Goal: Task Accomplishment & Management: Complete application form

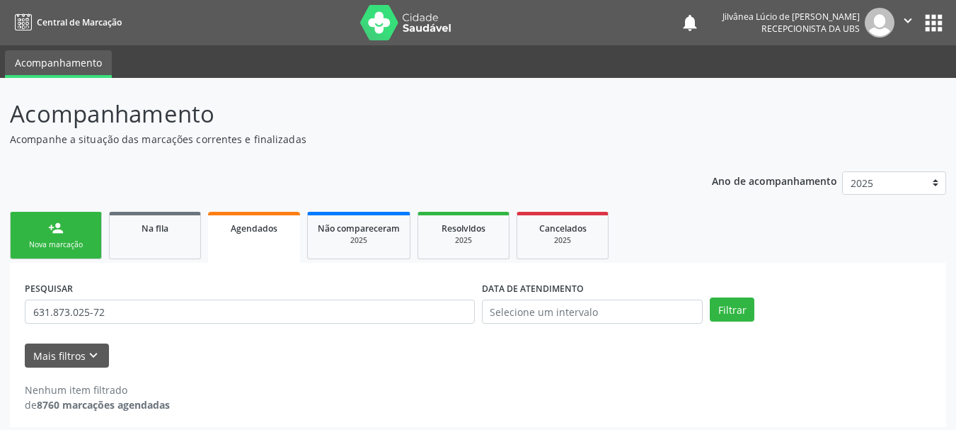
scroll to position [7, 0]
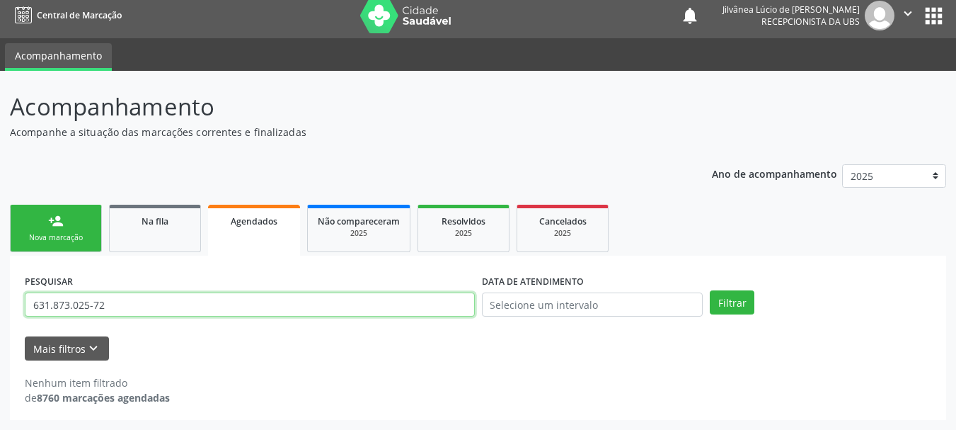
drag, startPoint x: 120, startPoint y: 307, endPoint x: 0, endPoint y: 293, distance: 120.5
click at [0, 293] on div "Acompanhamento Acompanhe a situação das marcações correntes e finalizadas Relat…" at bounding box center [478, 250] width 956 height 359
type input "[PERSON_NAME]"
click at [710, 290] on button "Filtrar" at bounding box center [732, 302] width 45 height 24
drag, startPoint x: 142, startPoint y: 306, endPoint x: 0, endPoint y: 307, distance: 141.6
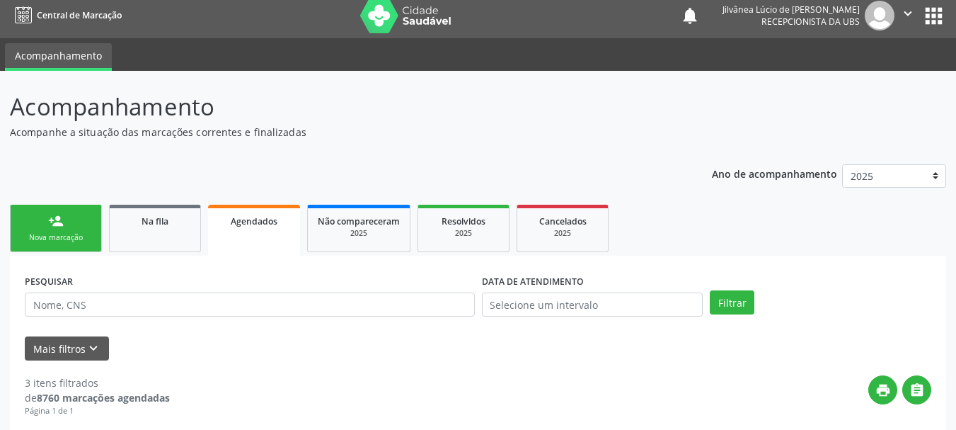
click at [126, 255] on ul "person_add Nova marcação Na fila Agendados Não compareceram 2025 Resolvidos 202…" at bounding box center [478, 228] width 937 height 55
click at [142, 232] on link "Na fila" at bounding box center [155, 228] width 92 height 47
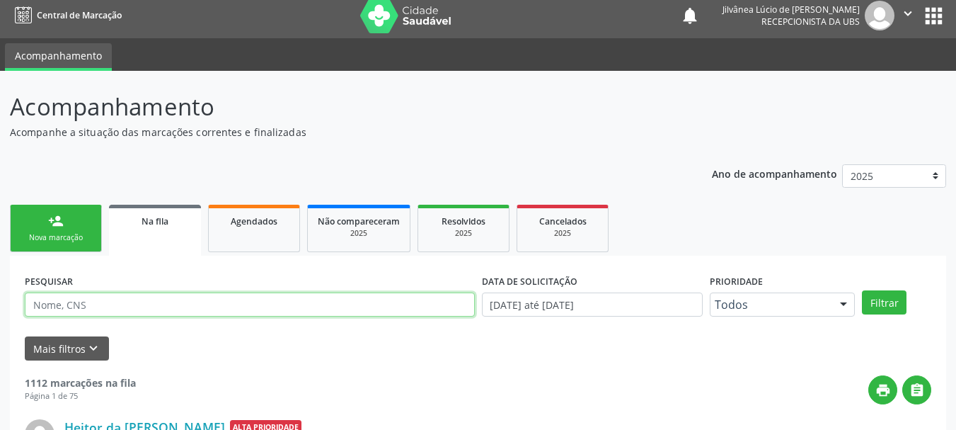
click at [124, 309] on input "text" at bounding box center [250, 304] width 450 height 24
paste input "[PERSON_NAME]"
click at [862, 290] on button "Filtrar" at bounding box center [884, 302] width 45 height 24
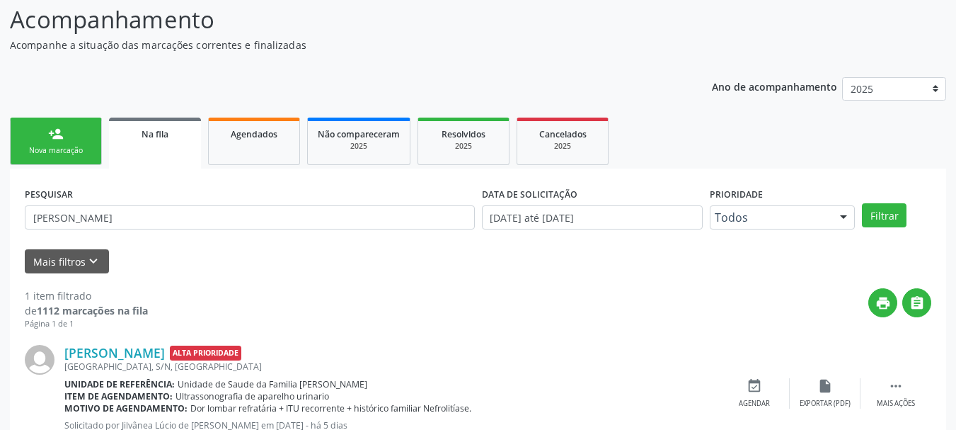
scroll to position [145, 0]
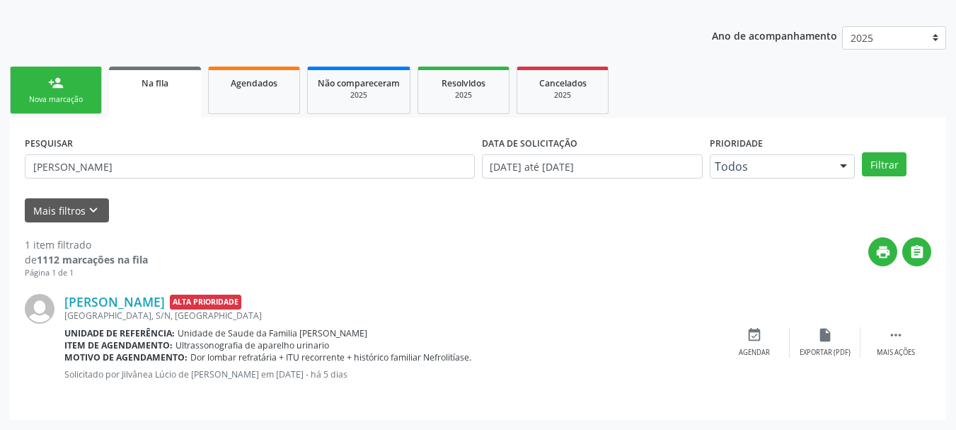
click at [365, 373] on p "Solicitado por Jilvânea Lúcio de [PERSON_NAME] em [DATE] - há 5 dias" at bounding box center [391, 374] width 655 height 12
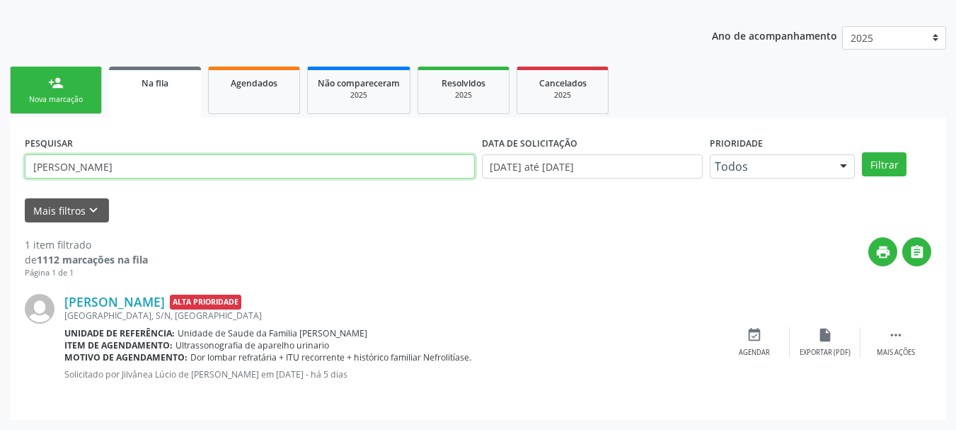
drag, startPoint x: 166, startPoint y: 162, endPoint x: 0, endPoint y: 172, distance: 166.7
click at [0, 172] on div "Acompanhamento Acompanhe a situação das marcações correntes e finalizadas Relat…" at bounding box center [478, 181] width 956 height 497
type input "[PERSON_NAME]"
click at [862, 152] on button "Filtrar" at bounding box center [884, 164] width 45 height 24
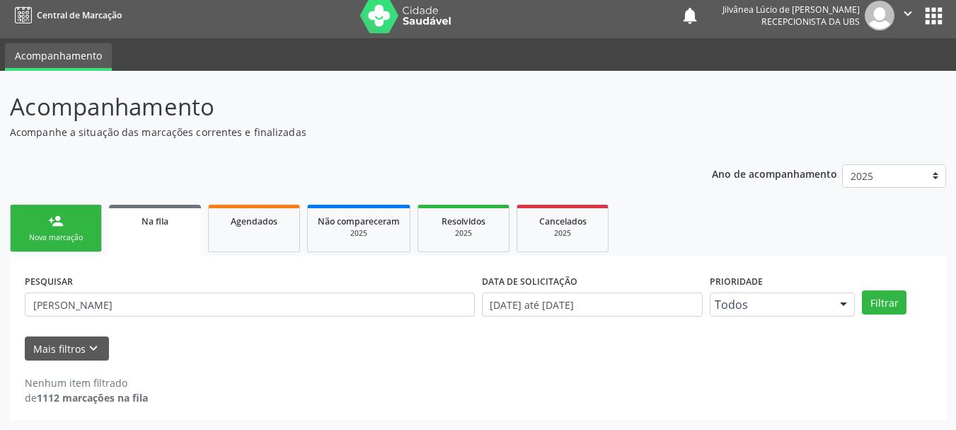
scroll to position [7, 0]
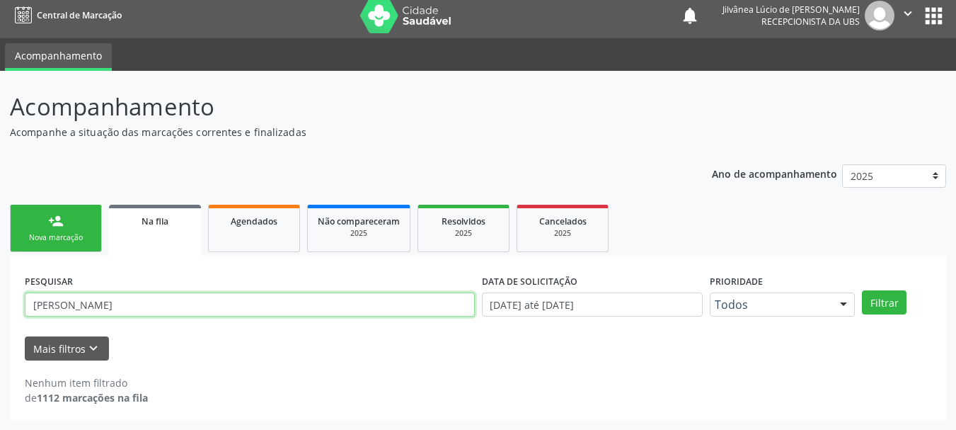
drag, startPoint x: 114, startPoint y: 307, endPoint x: 4, endPoint y: 293, distance: 110.6
click at [4, 293] on div "Acompanhamento Acompanhe a situação das marcações correntes e finalizadas Relat…" at bounding box center [478, 250] width 956 height 359
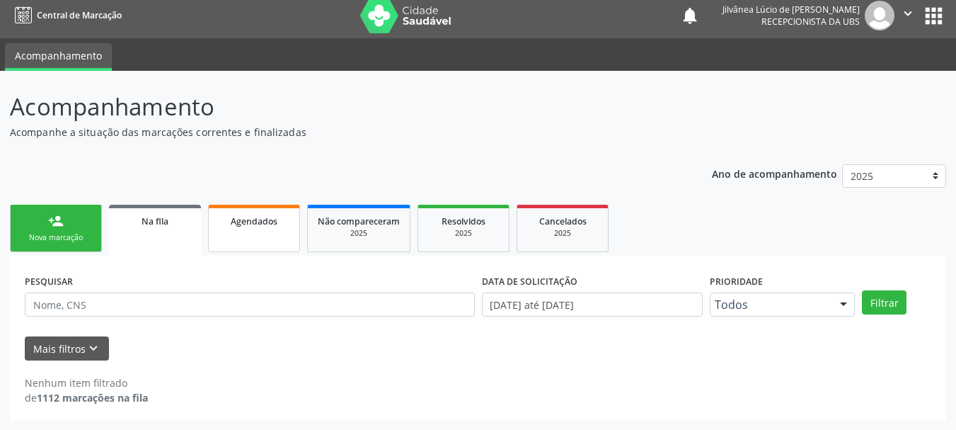
click at [239, 236] on link "Agendados" at bounding box center [254, 228] width 92 height 47
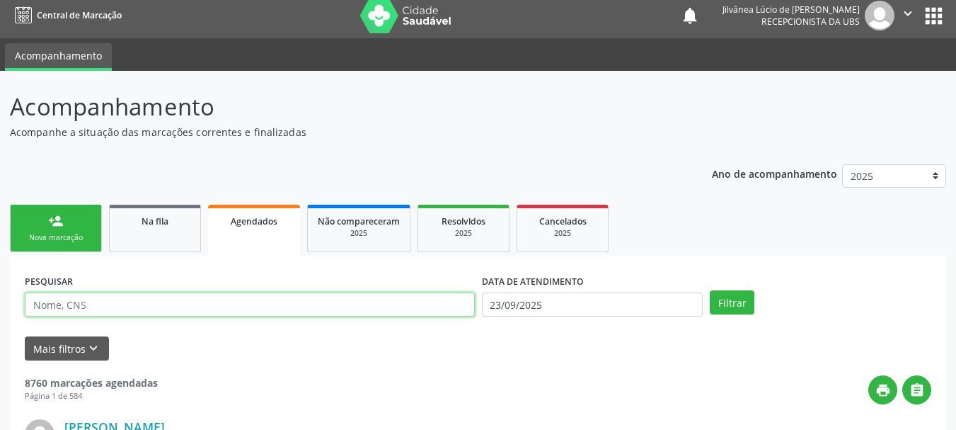
click at [147, 304] on input "text" at bounding box center [250, 304] width 450 height 24
paste input "[PERSON_NAME]"
type input "[PERSON_NAME]"
click at [710, 290] on button "Filtrar" at bounding box center [732, 302] width 45 height 24
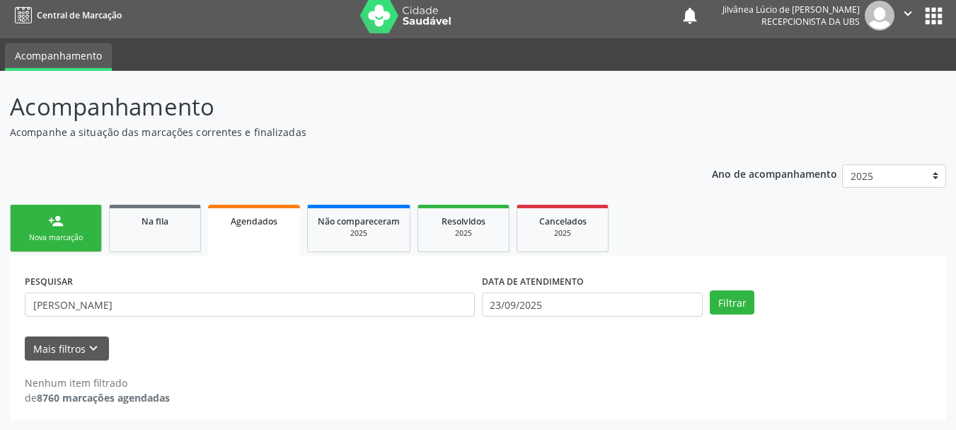
click at [530, 292] on label "DATA DE ATENDIMENTO" at bounding box center [533, 281] width 102 height 22
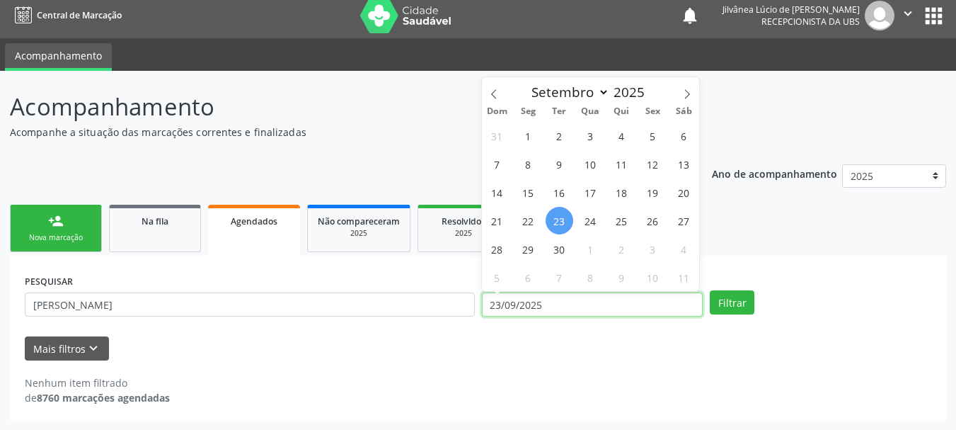
click at [551, 313] on input "23/09/2025" at bounding box center [593, 304] width 222 height 24
click at [596, 193] on span "17" at bounding box center [591, 192] width 28 height 28
type input "[DATE]"
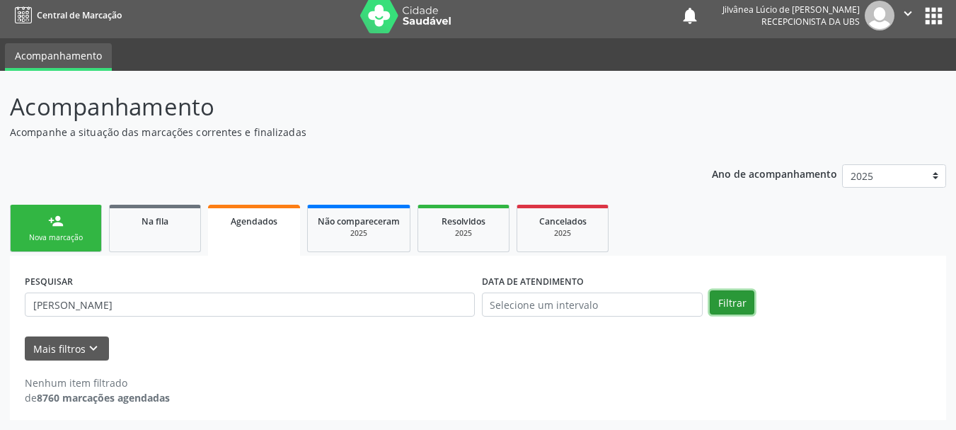
click at [728, 297] on button "Filtrar" at bounding box center [732, 302] width 45 height 24
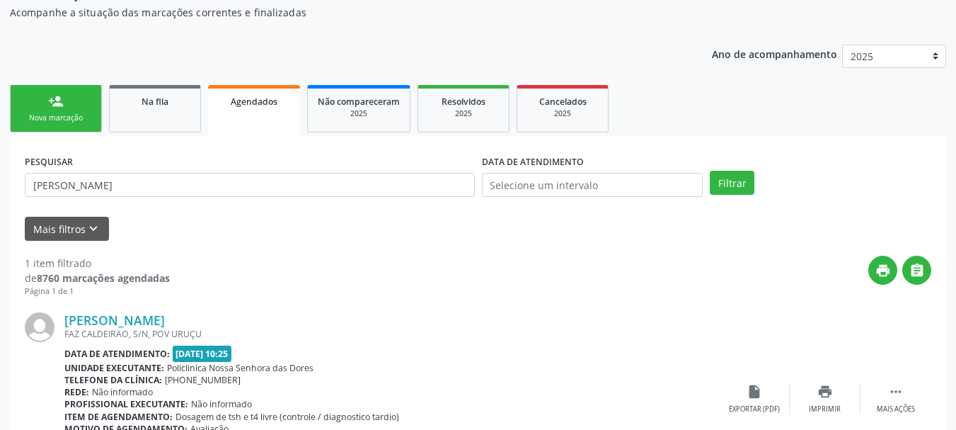
scroll to position [0, 0]
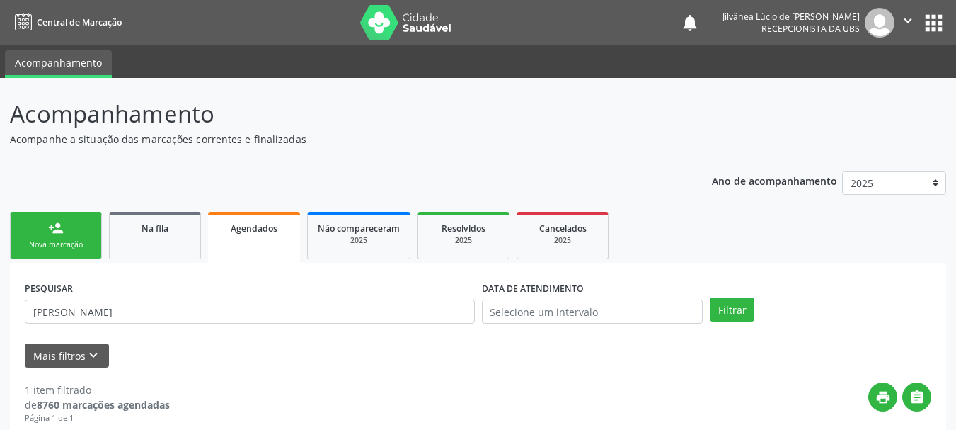
click at [66, 236] on link "person_add Nova marcação" at bounding box center [56, 235] width 92 height 47
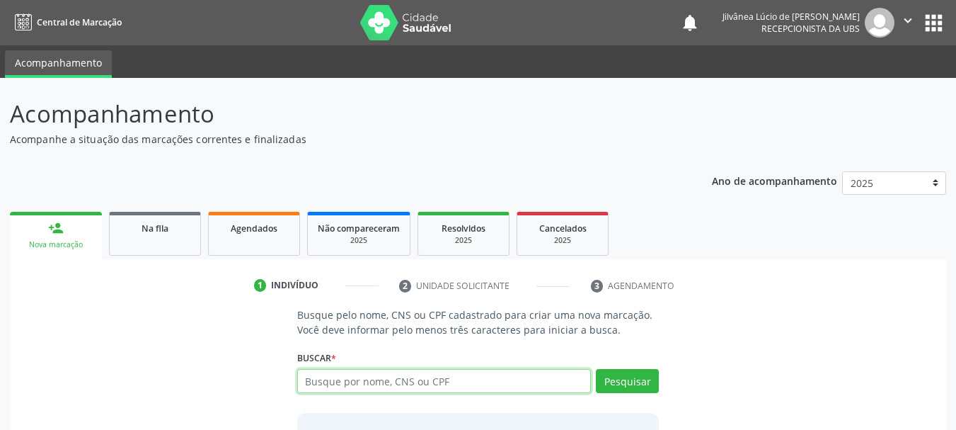
click at [346, 384] on input "text" at bounding box center [444, 381] width 295 height 24
type input "[PERSON_NAME]"
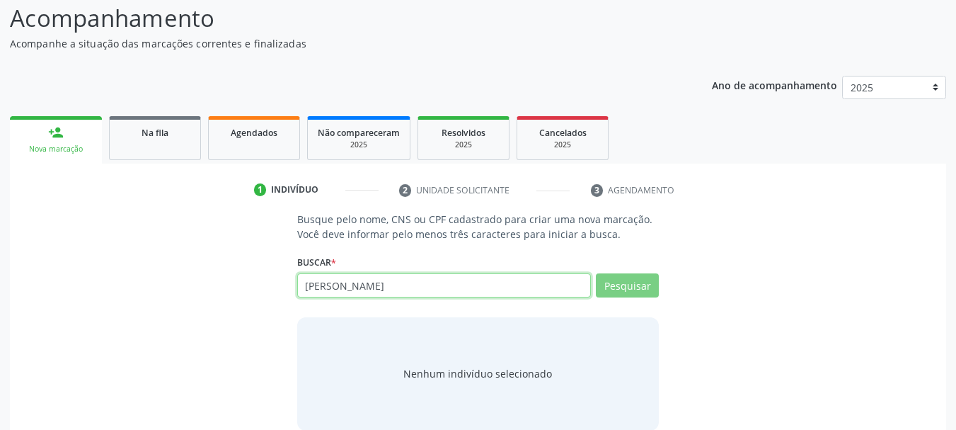
scroll to position [116, 0]
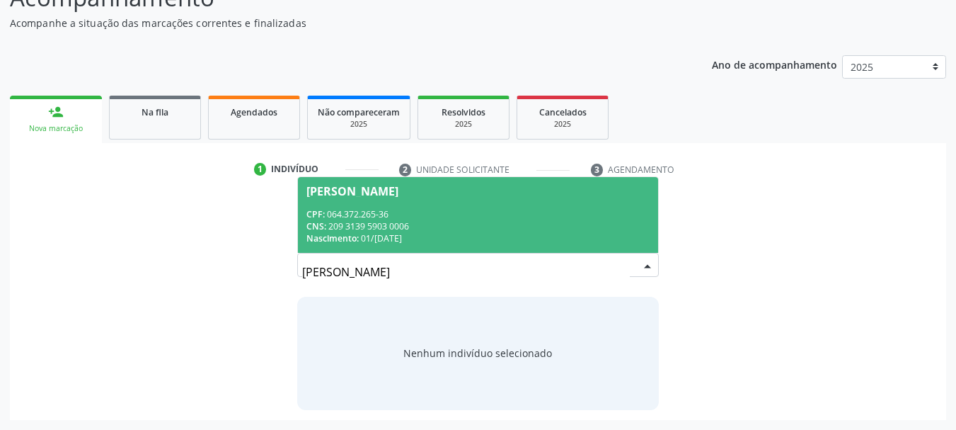
click at [382, 217] on div "CPF: 064.372.265-36" at bounding box center [479, 214] width 344 height 12
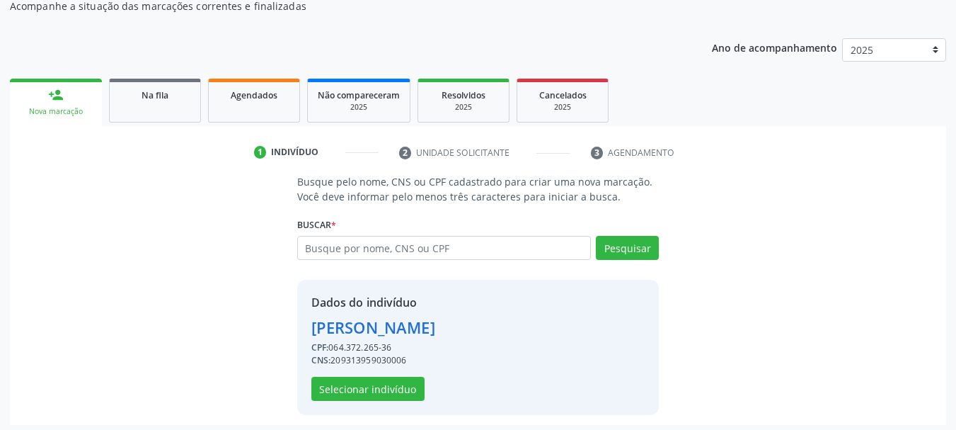
scroll to position [138, 0]
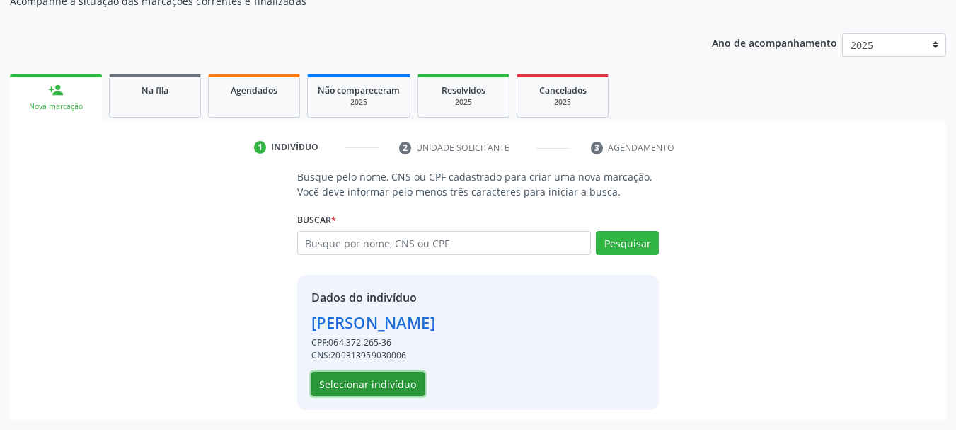
click at [383, 379] on button "Selecionar indivíduo" at bounding box center [367, 384] width 113 height 24
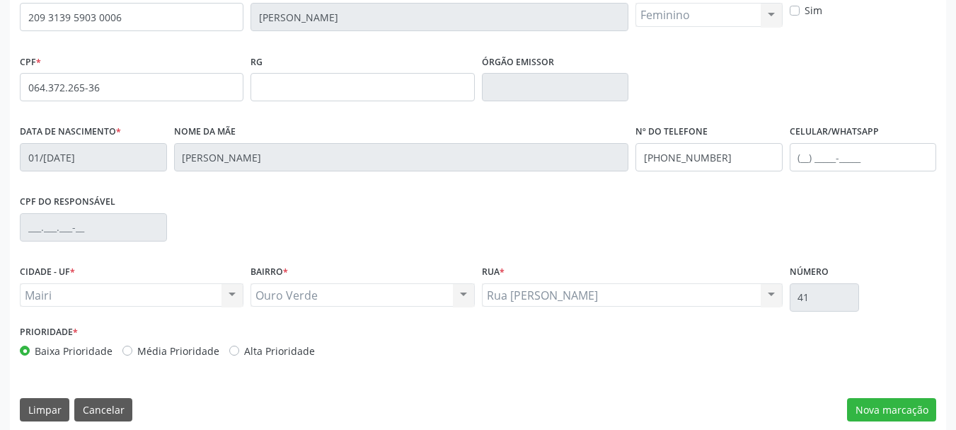
scroll to position [338, 0]
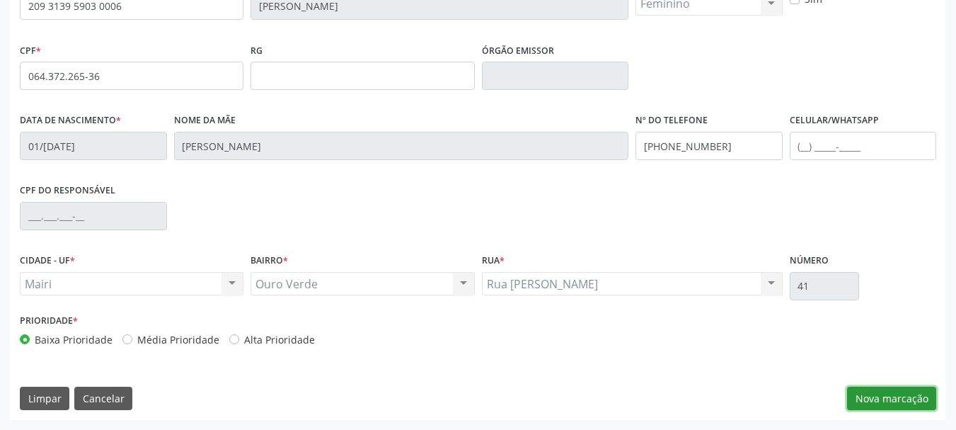
click at [867, 394] on button "Nova marcação" at bounding box center [891, 399] width 89 height 24
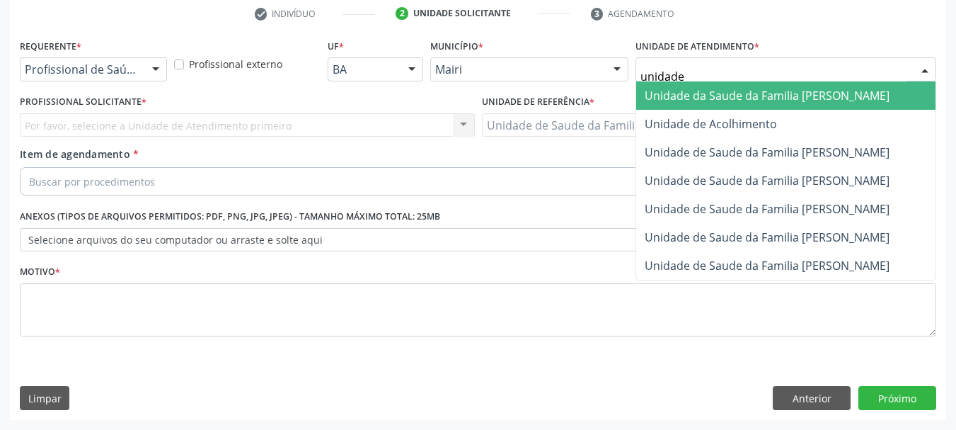
type input "unidade"
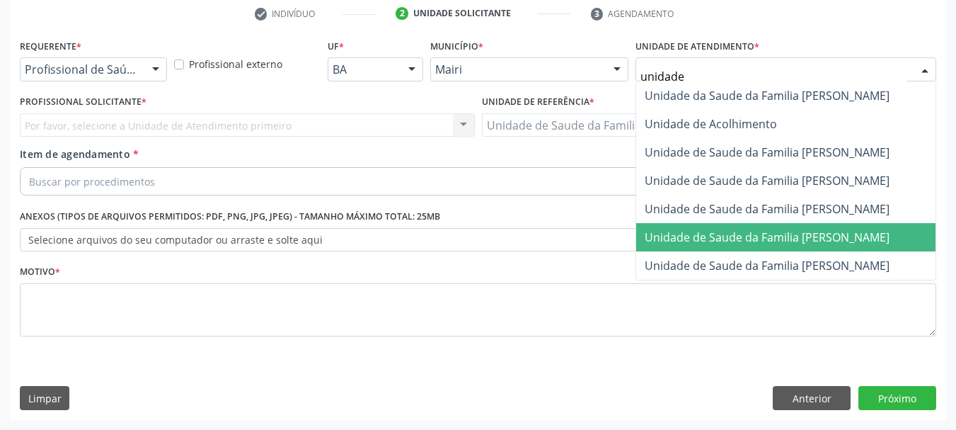
click at [812, 239] on span "Unidade de Saude da Familia [PERSON_NAME]" at bounding box center [767, 237] width 245 height 16
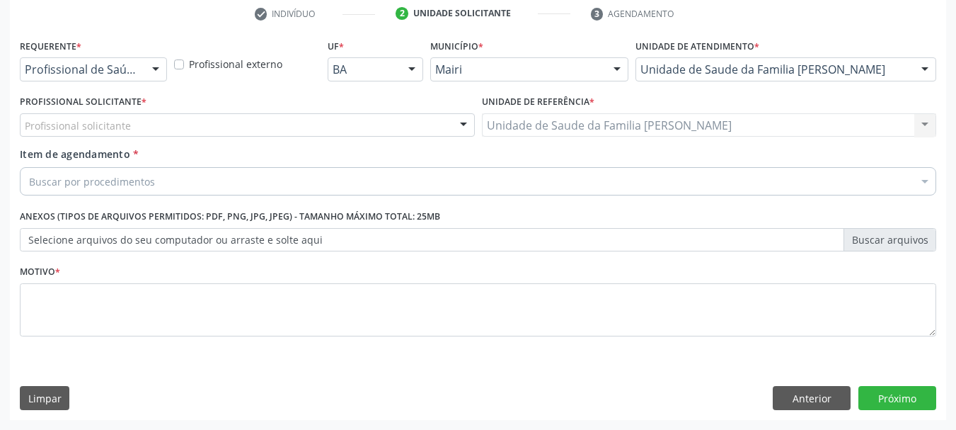
click at [157, 120] on div "Profissional solicitante" at bounding box center [247, 125] width 455 height 24
type input "j"
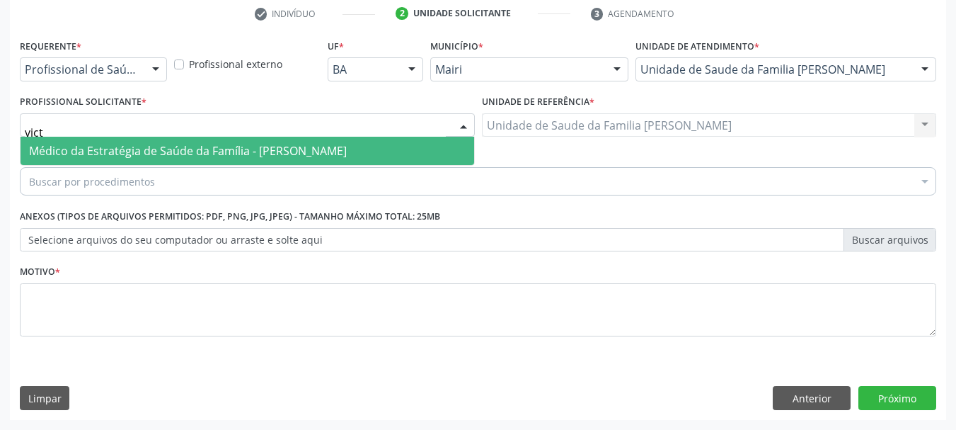
type input "victo"
click at [189, 155] on span "Médico da Estratégia de Saúde da Família - [PERSON_NAME]" at bounding box center [188, 151] width 318 height 16
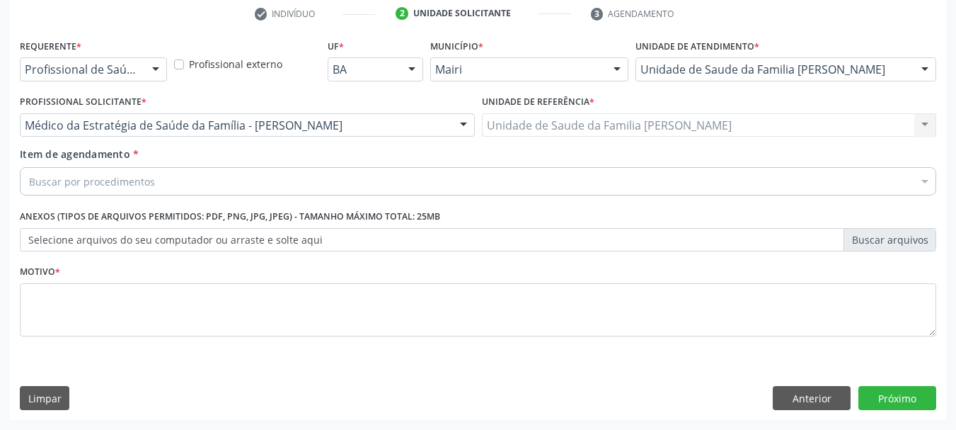
click at [187, 176] on div "Buscar por procedimentos" at bounding box center [478, 181] width 917 height 28
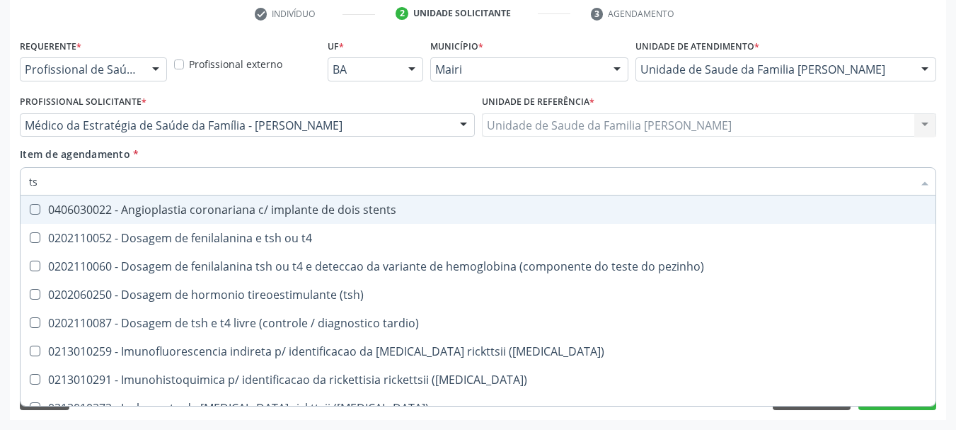
type input "tsh"
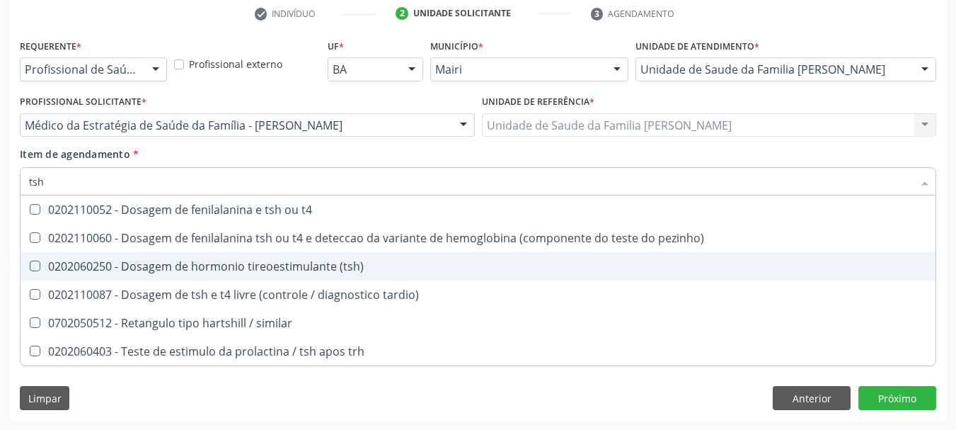
click at [290, 269] on div "0202060250 - Dosagem de hormonio tireoestimulante (tsh)" at bounding box center [478, 266] width 898 height 11
checkbox \(tsh\) "true"
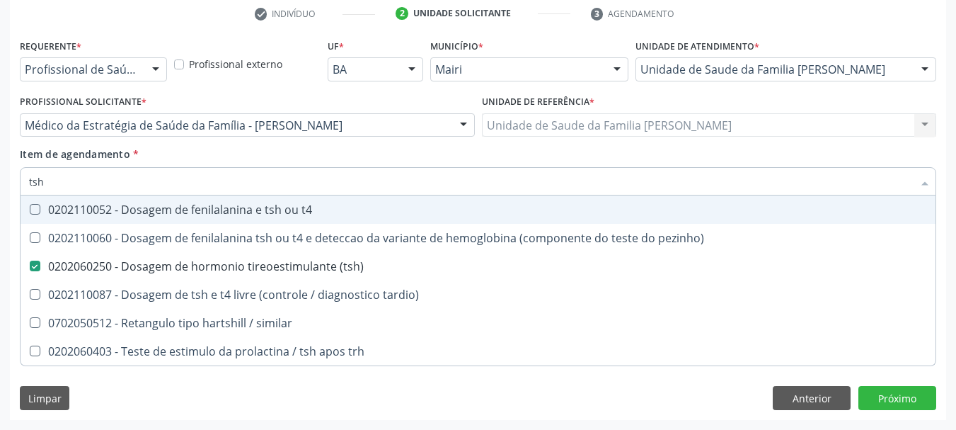
drag, startPoint x: 72, startPoint y: 179, endPoint x: 6, endPoint y: 190, distance: 66.1
click at [6, 190] on div "Acompanhamento Acompanhe a situação das marcações correntes e finalizadas Relat…" at bounding box center [478, 118] width 956 height 624
checkbox \(tsh\) "false"
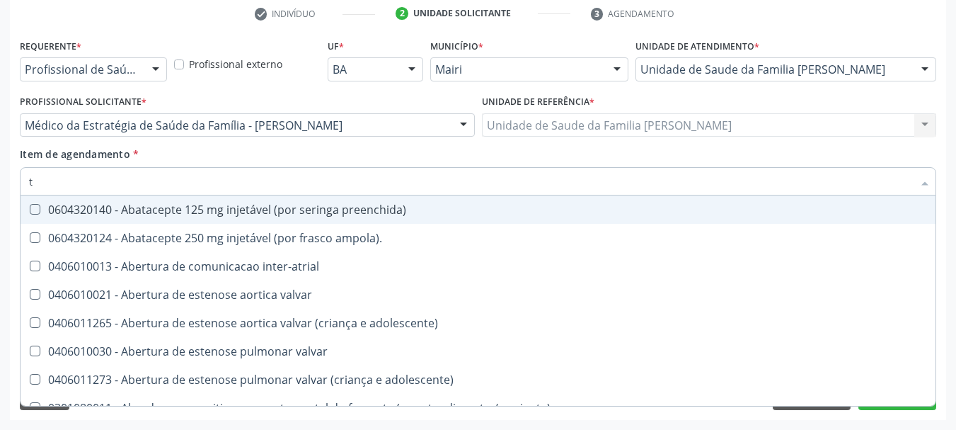
type input "t4"
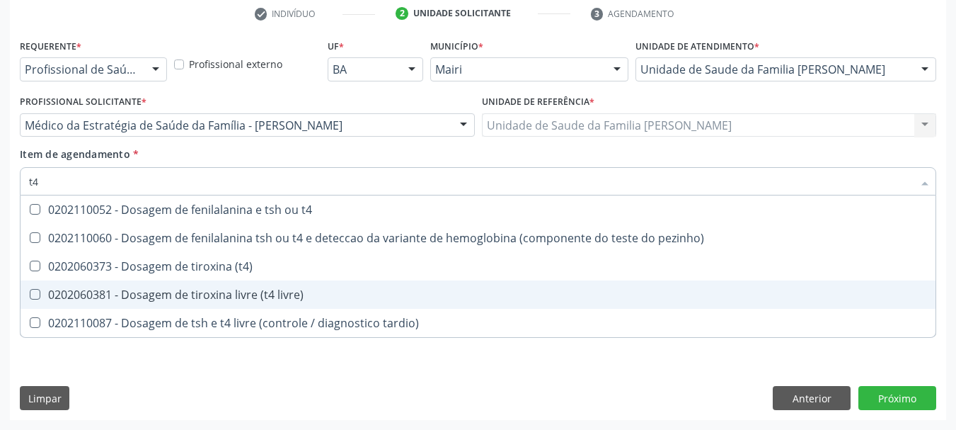
click at [137, 284] on span "0202060381 - Dosagem de tiroxina livre (t4 livre)" at bounding box center [478, 294] width 915 height 28
checkbox livre\) "true"
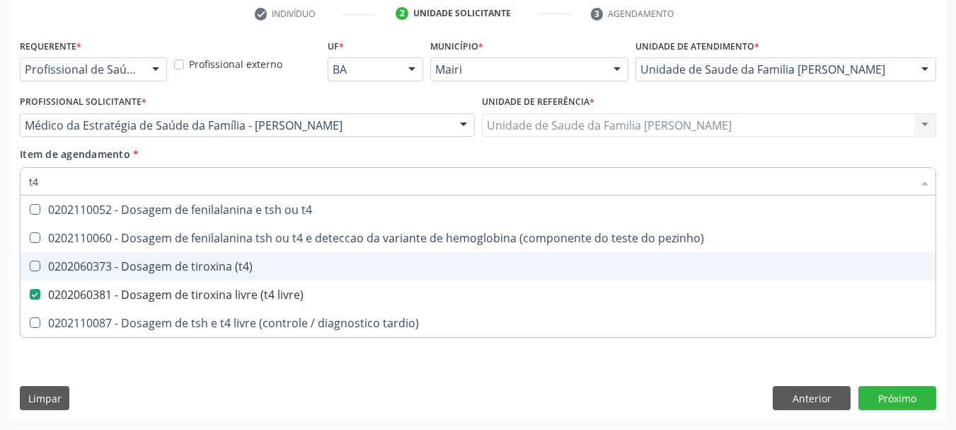
type input "t4"
click at [6, 252] on div "Acompanhamento Acompanhe a situação das marcações correntes e finalizadas Relat…" at bounding box center [478, 118] width 956 height 624
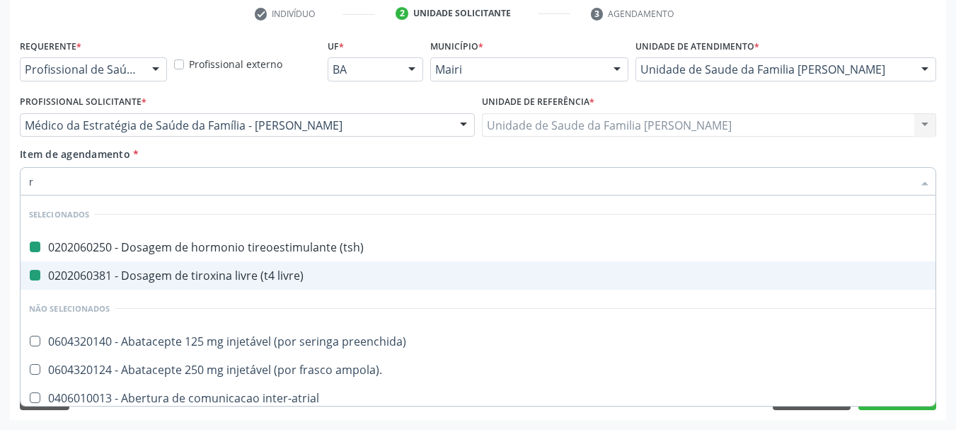
type input "ru"
checkbox \(tsh\) "false"
checkbox livre\) "false"
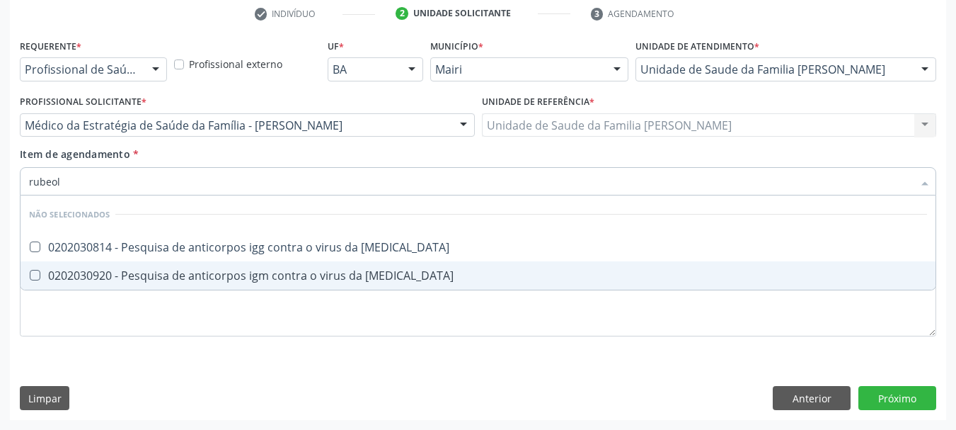
type input "[MEDICAL_DATA]"
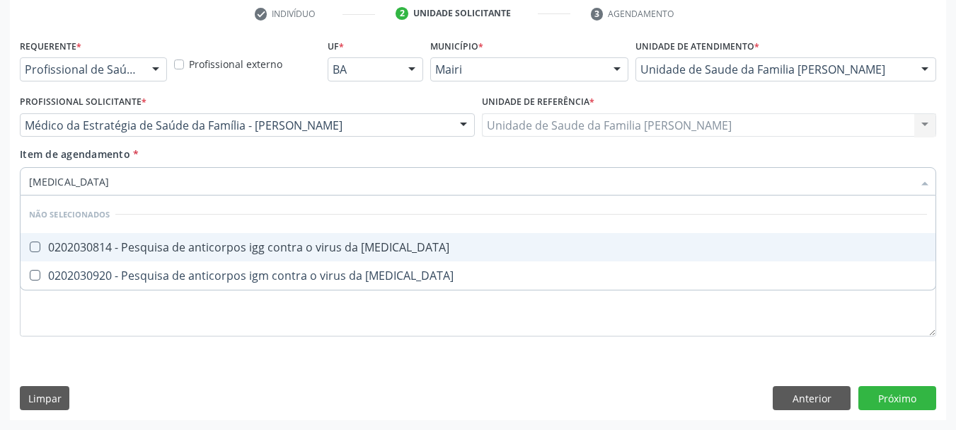
click at [60, 256] on span "0202030814 - Pesquisa de anticorpos igg contra o virus da [MEDICAL_DATA]" at bounding box center [478, 247] width 915 height 28
checkbox rubeola "true"
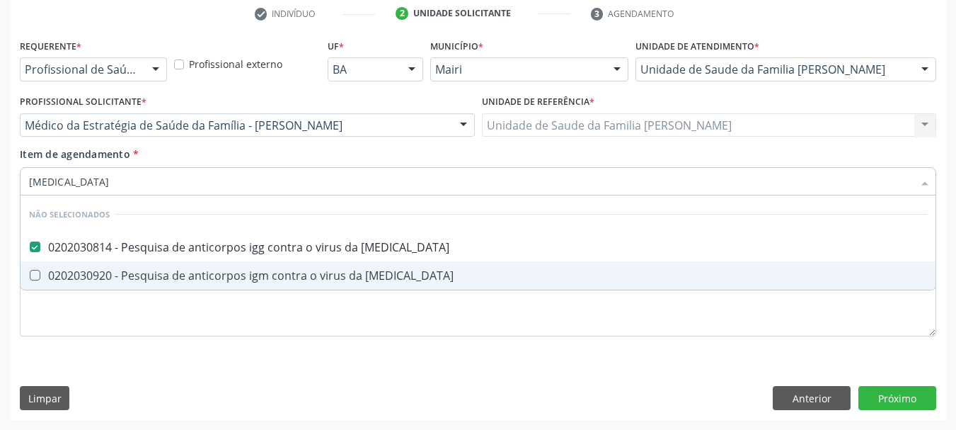
click at [84, 280] on div "0202030920 - Pesquisa de anticorpos igm contra o virus da [MEDICAL_DATA]" at bounding box center [478, 275] width 898 height 11
checkbox rubeola "true"
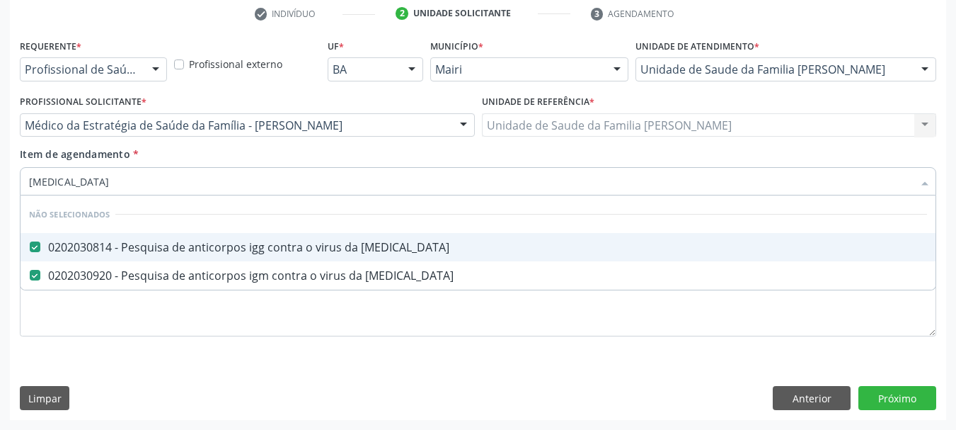
drag, startPoint x: 18, startPoint y: 184, endPoint x: 0, endPoint y: 184, distance: 17.7
click at [0, 184] on div "Acompanhamento Acompanhe a situação das marcações correntes e finalizadas Relat…" at bounding box center [478, 118] width 956 height 624
type input "hi"
checkbox rubeola "false"
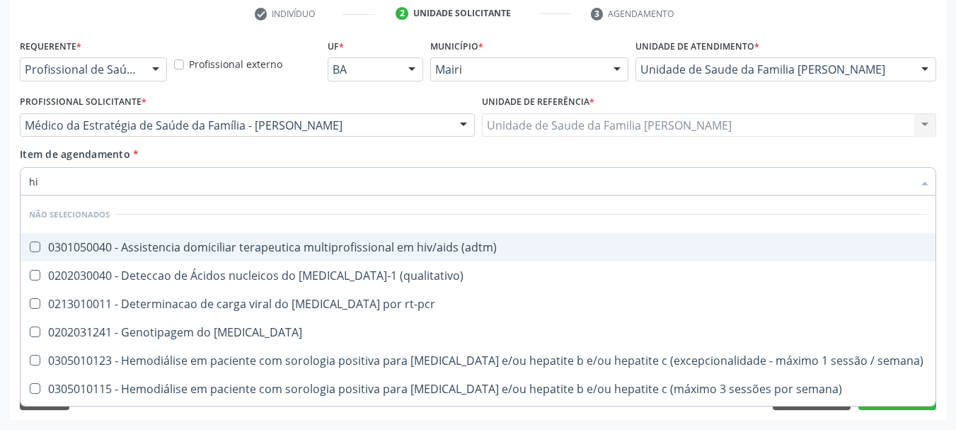
type input "h"
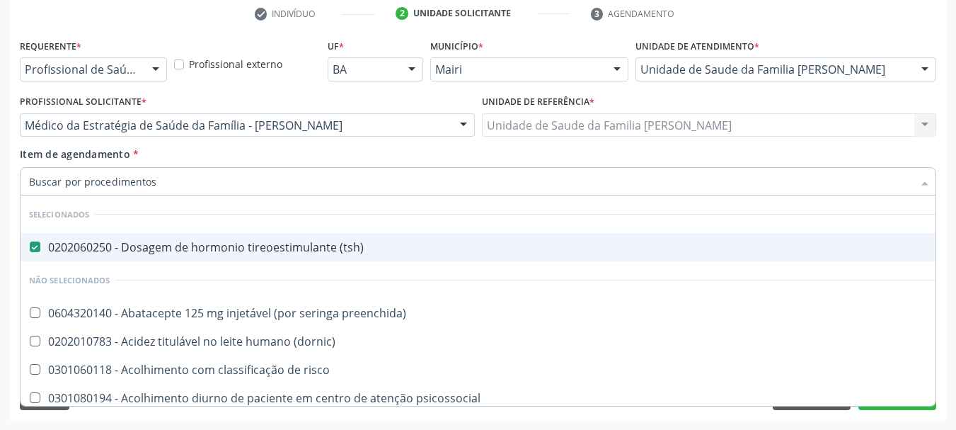
checkbox \(tsh\) "true"
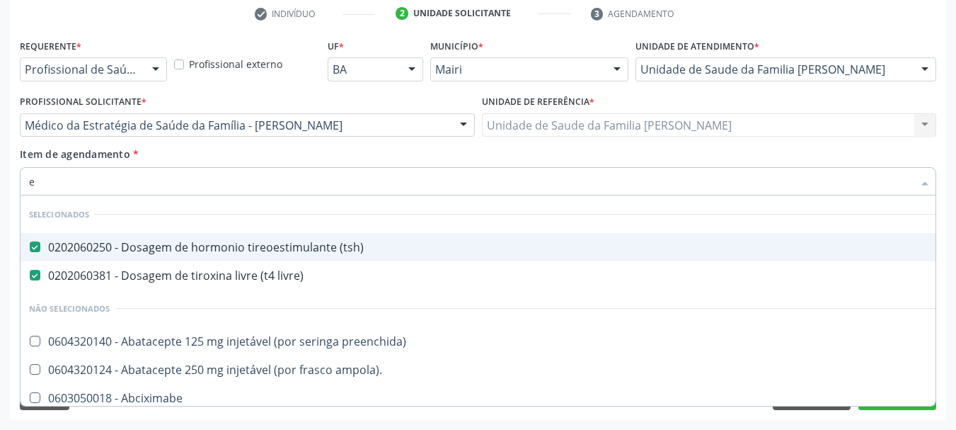
type input "el"
checkbox \(tsh\) "false"
checkbox livre\) "false"
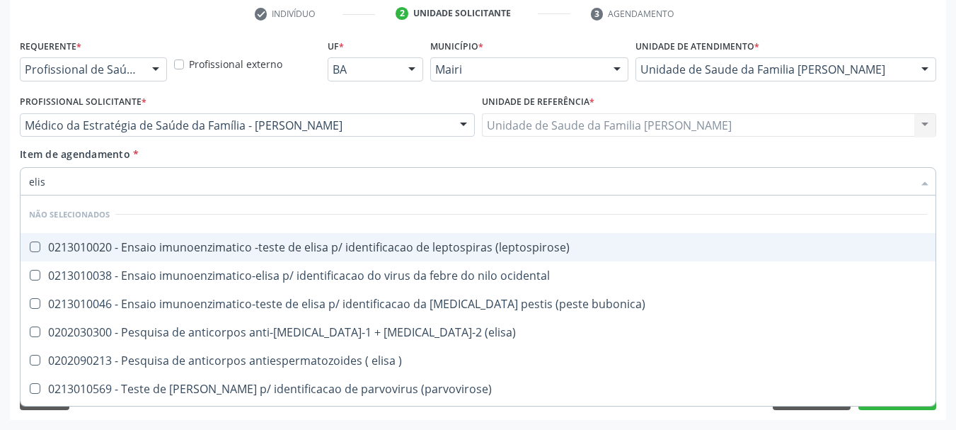
type input "[PERSON_NAME]"
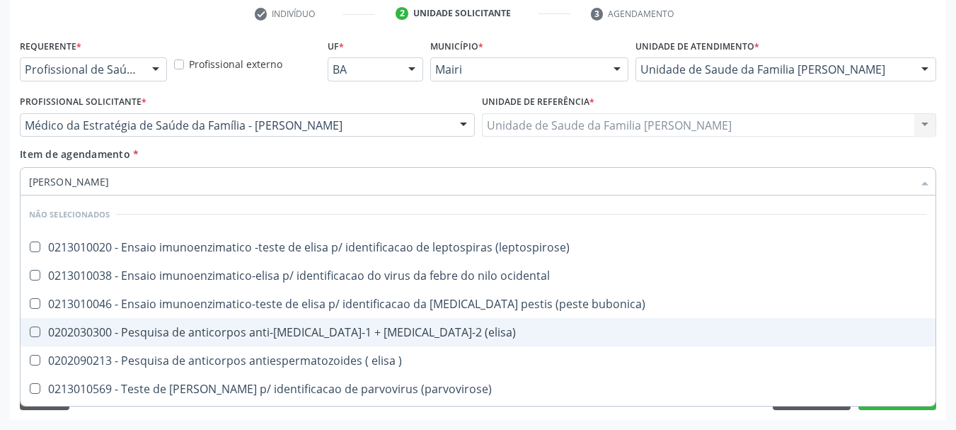
click at [231, 336] on div "0202030300 - Pesquisa de anticorpos anti-[MEDICAL_DATA]-1 + [MEDICAL_DATA]-2 (e…" at bounding box center [478, 331] width 898 height 11
checkbox \(elisa\) "true"
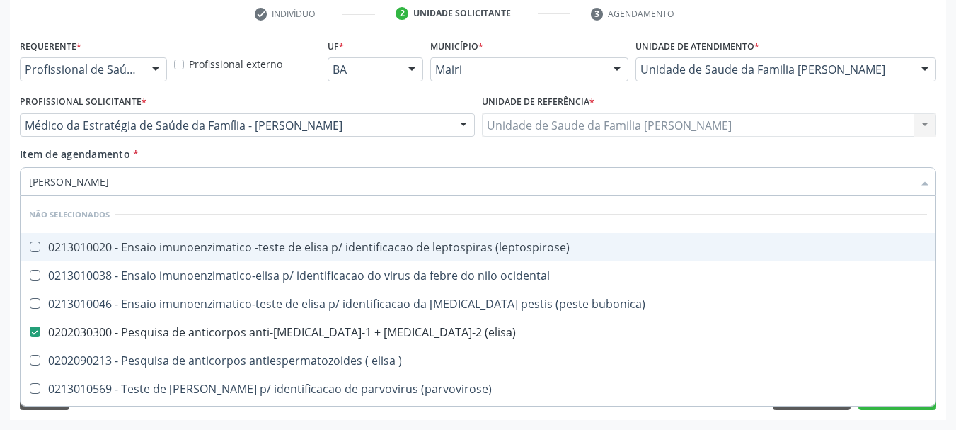
drag, startPoint x: 73, startPoint y: 183, endPoint x: 0, endPoint y: 189, distance: 73.2
click at [0, 189] on div "Acompanhamento Acompanhe a situação das marcações correntes e finalizadas Relat…" at bounding box center [478, 118] width 956 height 624
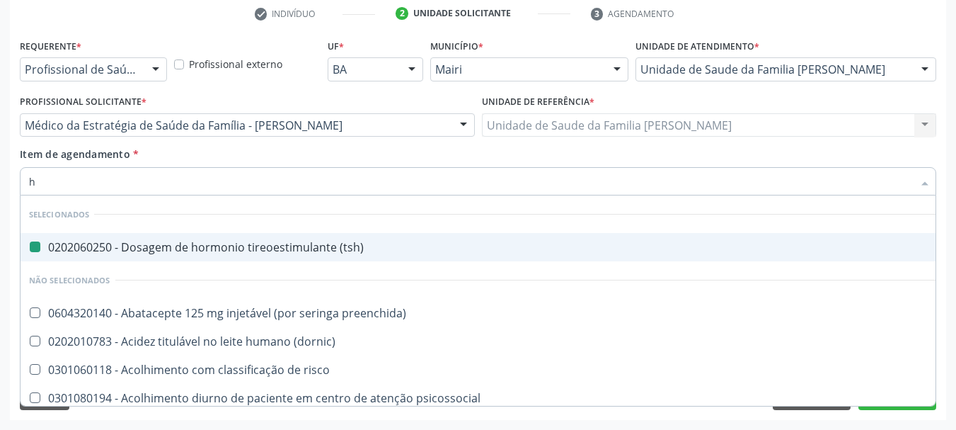
type input "hb"
checkbox \(tsh\) "false"
checkbox \(dornic\) "false"
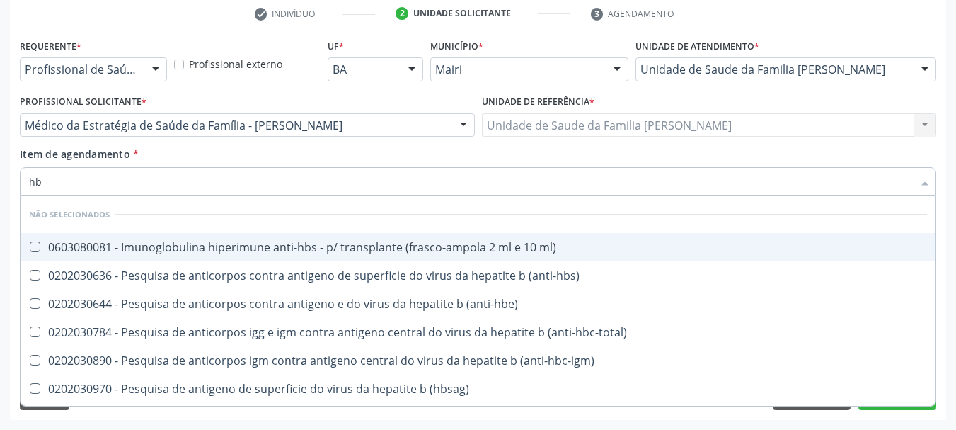
type input "hbs"
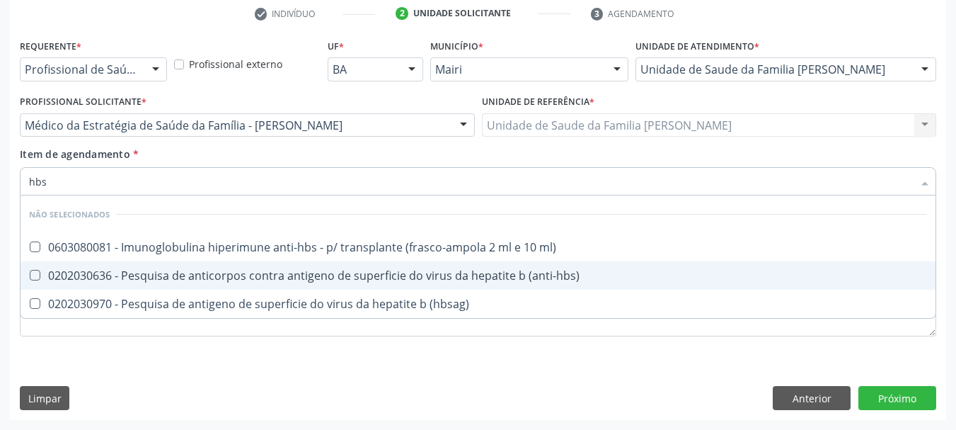
click at [227, 270] on div "0202030636 - Pesquisa de anticorpos contra antigeno de superficie do virus da h…" at bounding box center [478, 275] width 898 height 11
checkbox \(anti-hbs\) "true"
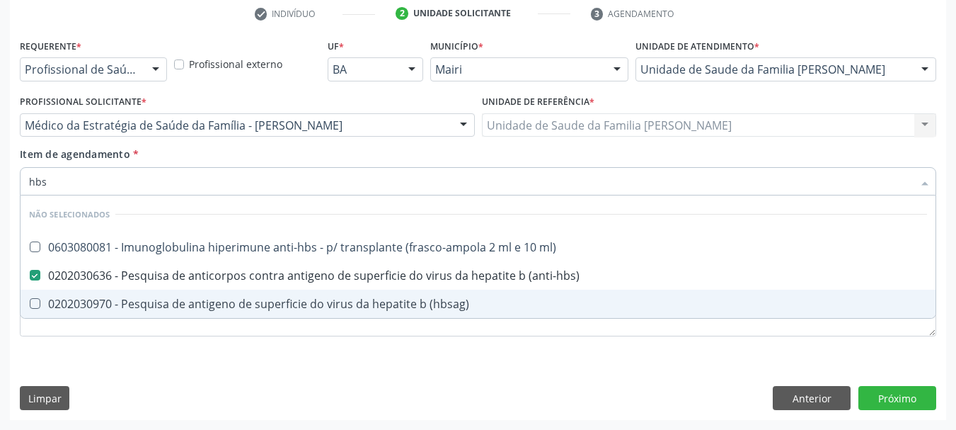
click at [224, 298] on div "0202030970 - Pesquisa de antigeno de superficie do virus da hepatite b (hbsag)" at bounding box center [478, 303] width 898 height 11
checkbox \(hbsag\) "true"
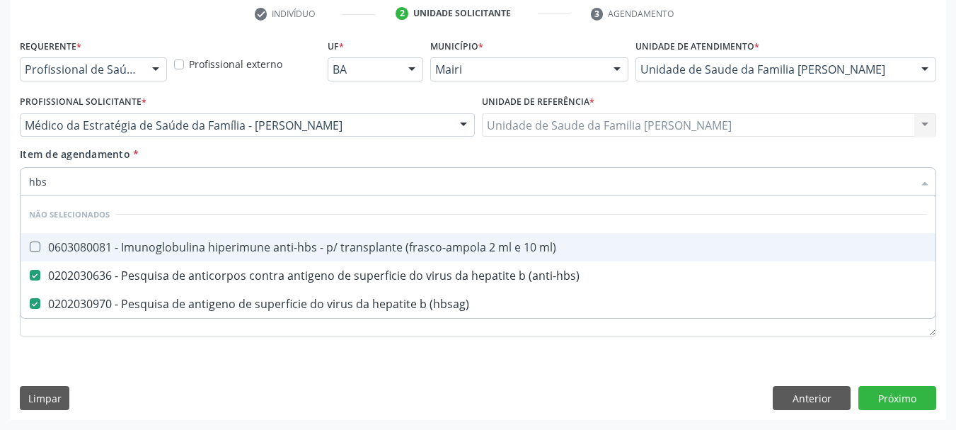
drag, startPoint x: 95, startPoint y: 190, endPoint x: 0, endPoint y: 184, distance: 95.0
click at [0, 184] on div "Acompanhamento Acompanhe a situação das marcações correntes e finalizadas Relat…" at bounding box center [478, 118] width 956 height 624
type input "hc"
checkbox ml\) "false"
checkbox \(hbsag\) "false"
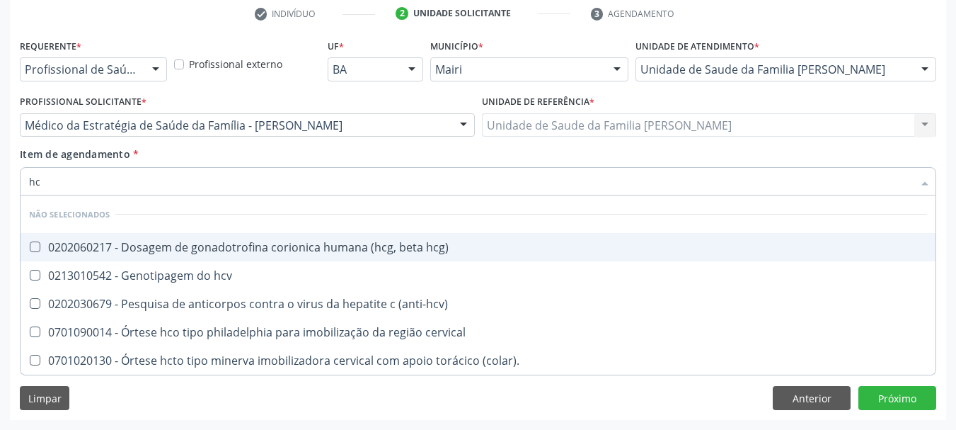
type input "hcv"
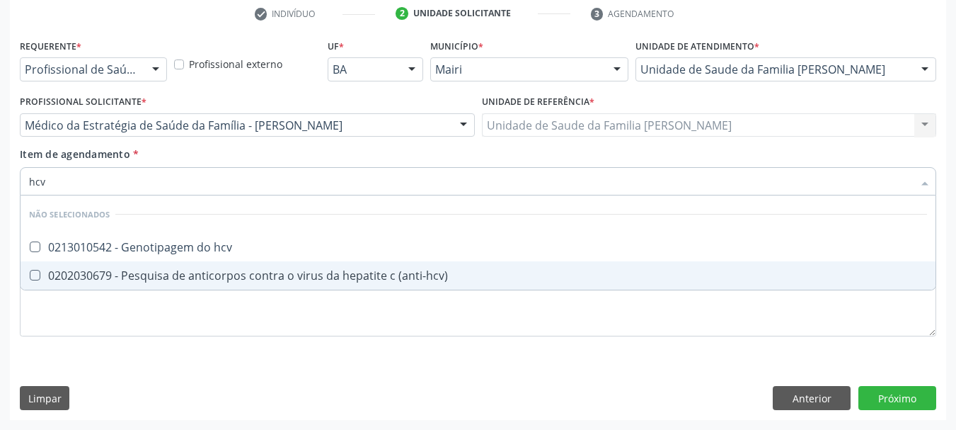
click at [126, 270] on div "0202030679 - Pesquisa de anticorpos contra o virus da hepatite c (anti-hcv)" at bounding box center [478, 275] width 898 height 11
checkbox \(anti-hcv\) "true"
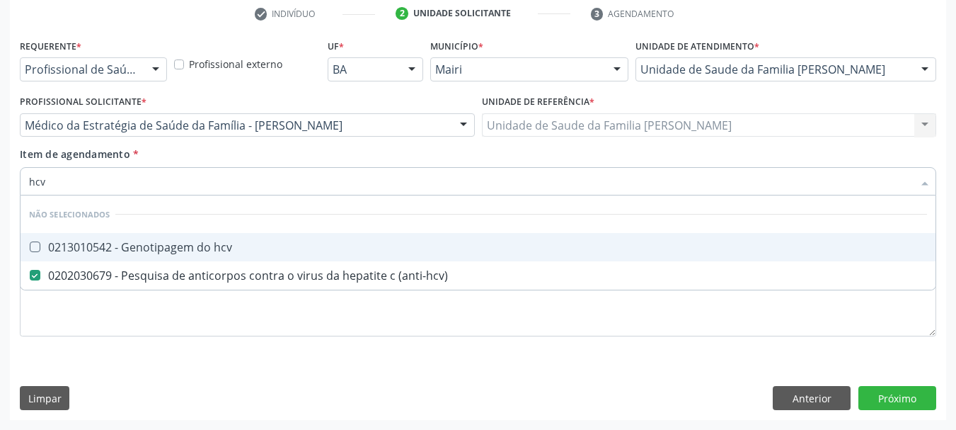
click at [0, 189] on div "Acompanhamento Acompanhe a situação das marcações correntes e finalizadas Relat…" at bounding box center [478, 118] width 956 height 624
type input "to"
checkbox hcv "false"
checkbox \(anti-hcv\) "false"
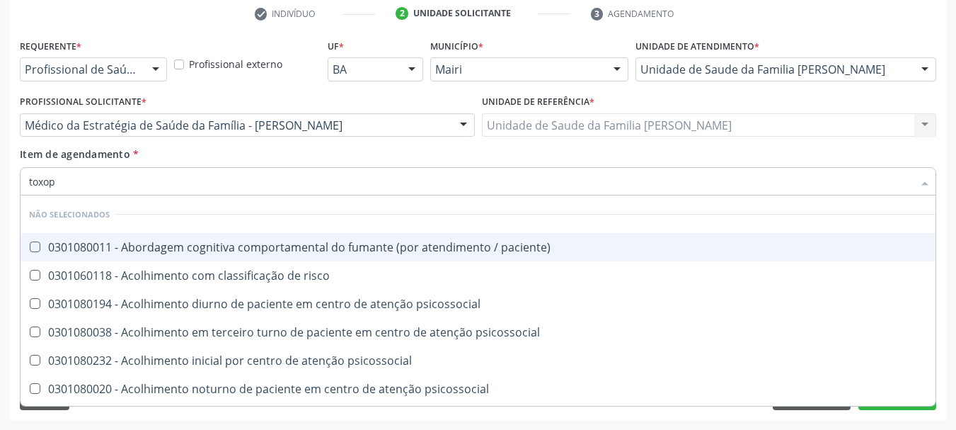
type input "toxopl"
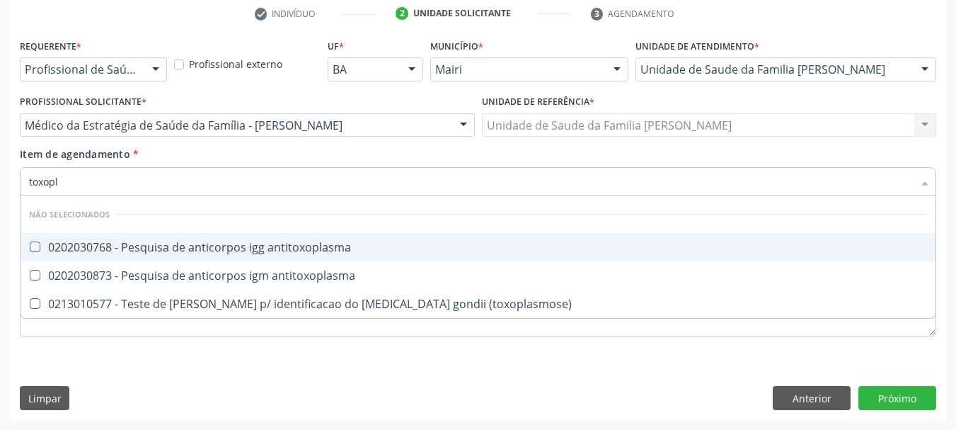
click at [115, 250] on div "0202030768 - Pesquisa de anticorpos igg antitoxoplasma" at bounding box center [478, 246] width 898 height 11
checkbox antitoxoplasma "true"
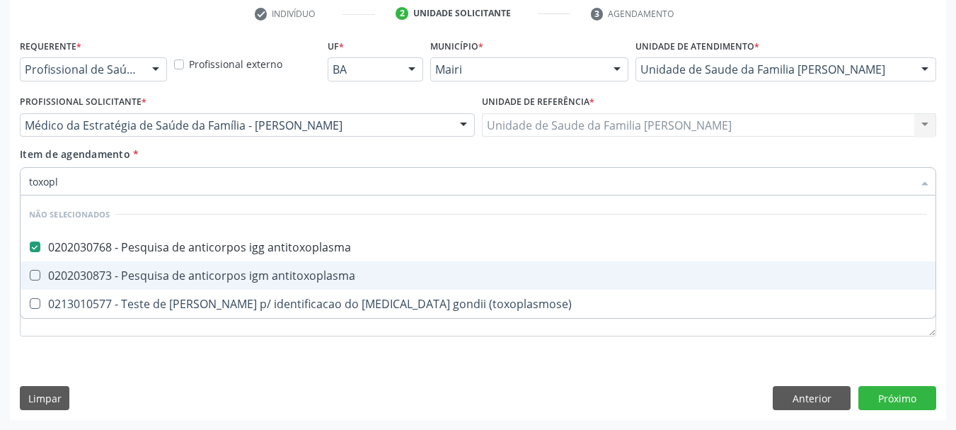
click at [122, 272] on div "0202030873 - Pesquisa de anticorpos igm antitoxoplasma" at bounding box center [478, 275] width 898 height 11
checkbox antitoxoplasma "true"
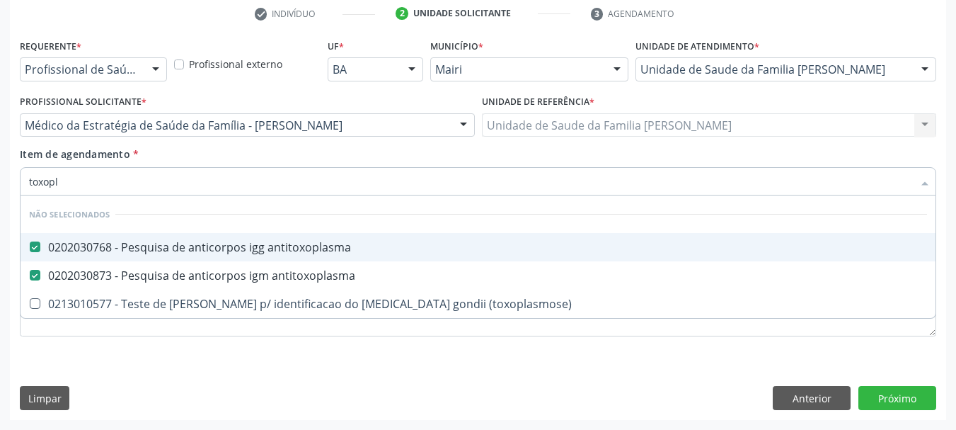
drag, startPoint x: 81, startPoint y: 187, endPoint x: 0, endPoint y: 193, distance: 81.6
click at [0, 193] on div "Acompanhamento Acompanhe a situação das marcações correntes e finalizadas Relat…" at bounding box center [478, 118] width 956 height 624
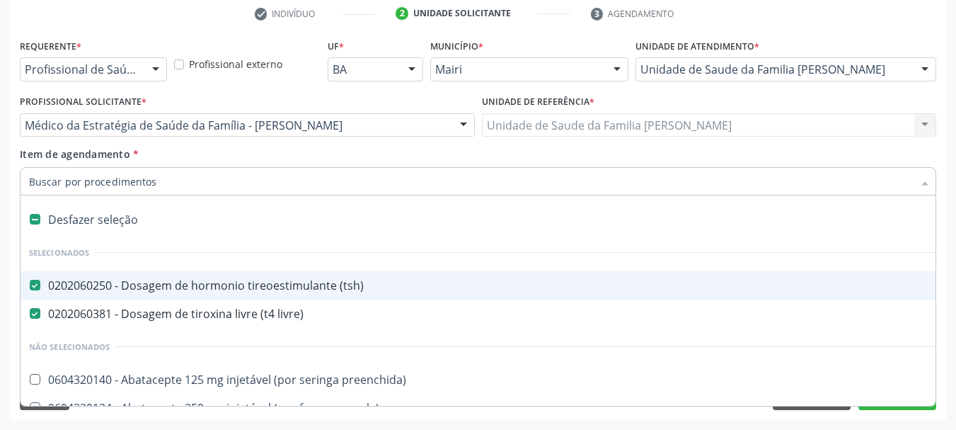
click at [11, 210] on div "Requerente * Profissional de Saúde Profissional de Saúde Paciente Nenhum result…" at bounding box center [478, 227] width 937 height 384
checkbox preenchida\) "true"
checkbox ampola\)\ "true"
checkbox Abciximabe "true"
checkbox inter-atrial "true"
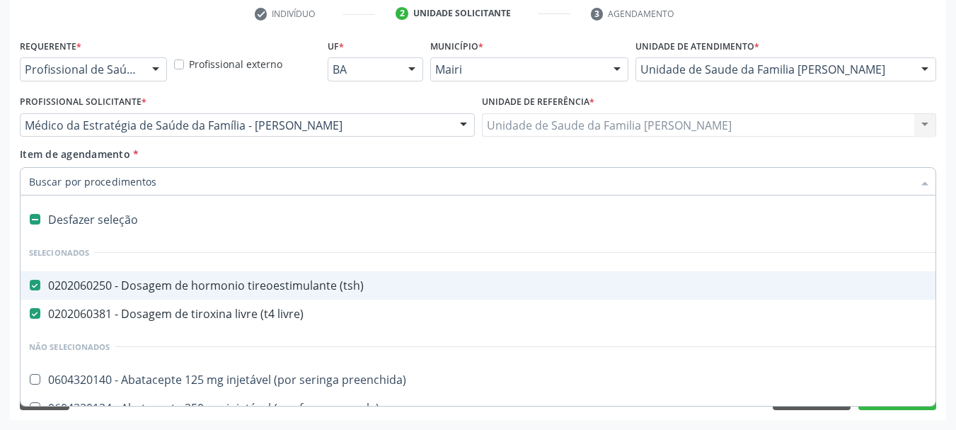
checkbox valvar "true"
checkbox adolescente\) "true"
checkbox valvar "true"
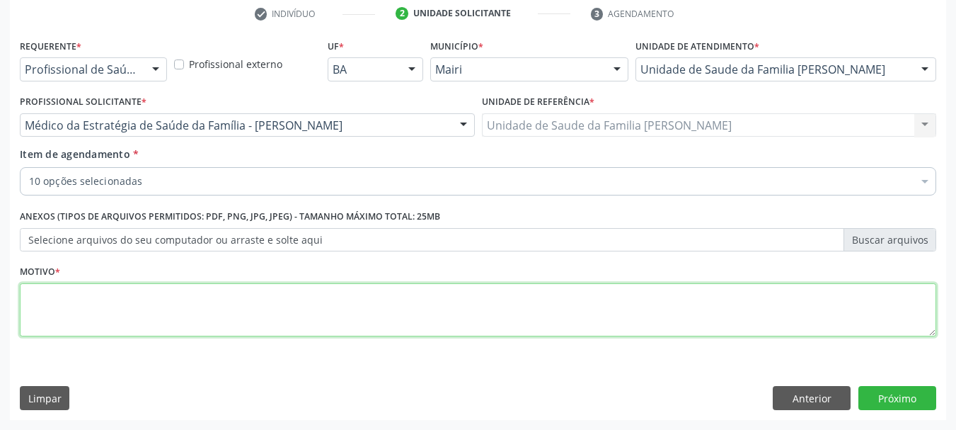
click at [57, 302] on textarea at bounding box center [478, 310] width 917 height 54
type textarea "Pré-[DATE] / 2º trimestre / Prioritário PNAR"
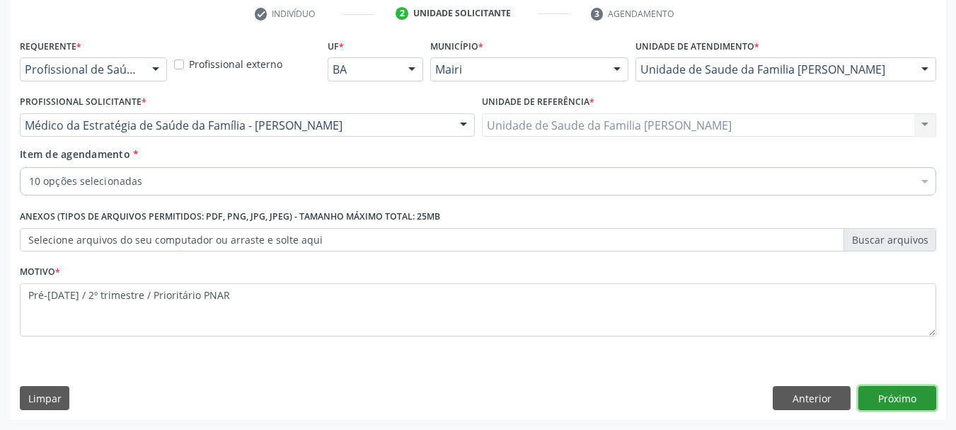
click at [911, 401] on button "Próximo" at bounding box center [898, 398] width 78 height 24
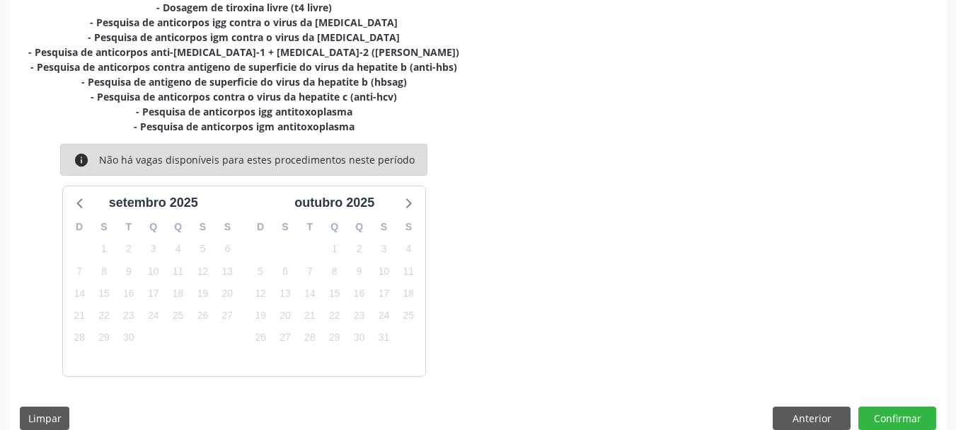
scroll to position [362, 0]
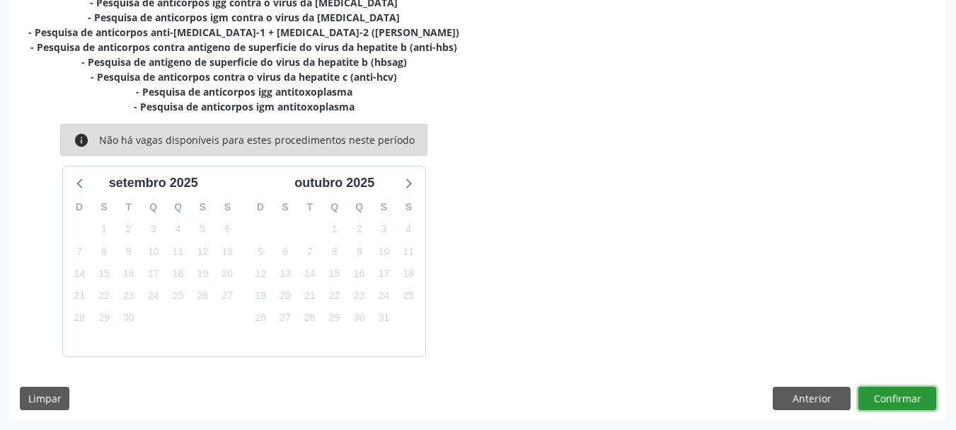
click at [884, 409] on button "Confirmar" at bounding box center [898, 399] width 78 height 24
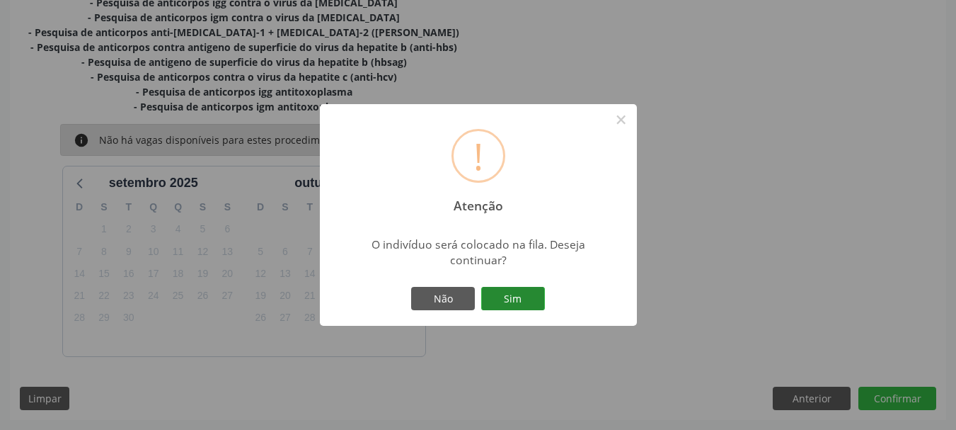
click at [513, 294] on button "Sim" at bounding box center [513, 299] width 64 height 24
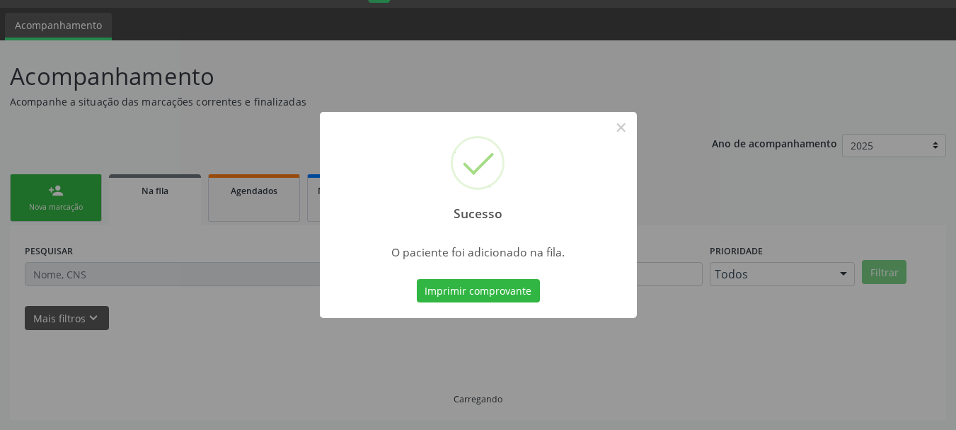
scroll to position [38, 0]
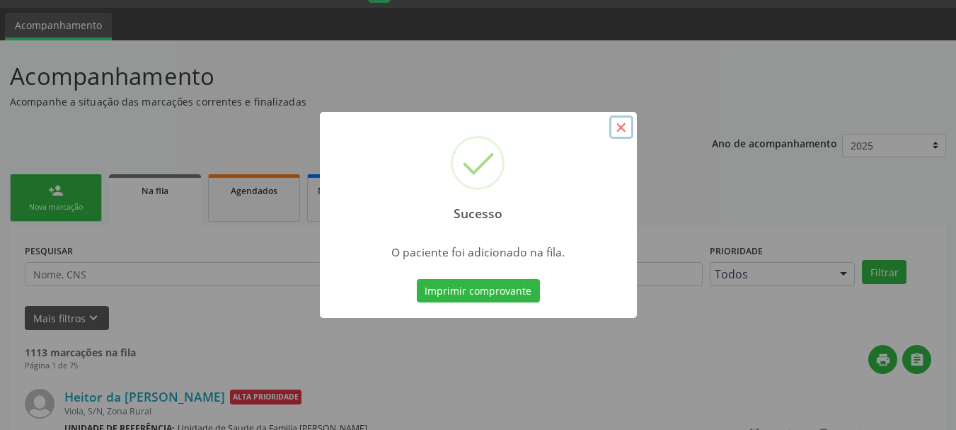
click at [619, 134] on button "×" at bounding box center [622, 127] width 24 height 24
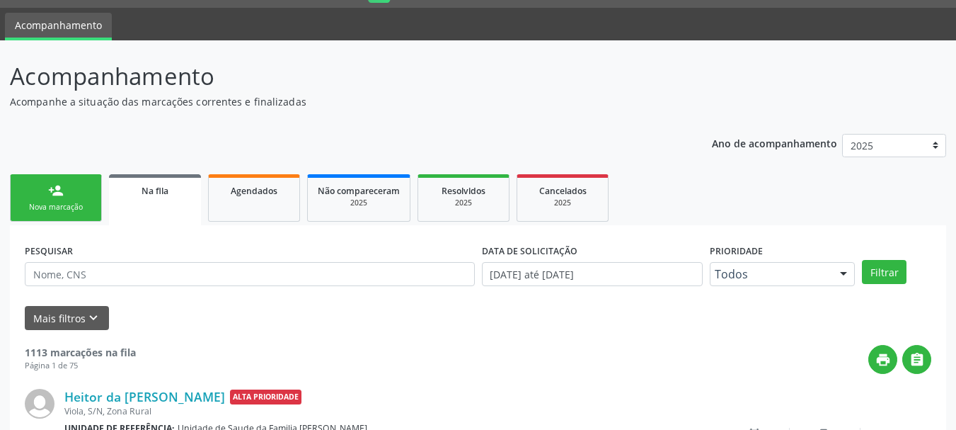
click at [35, 215] on link "person_add Nova marcação" at bounding box center [56, 197] width 92 height 47
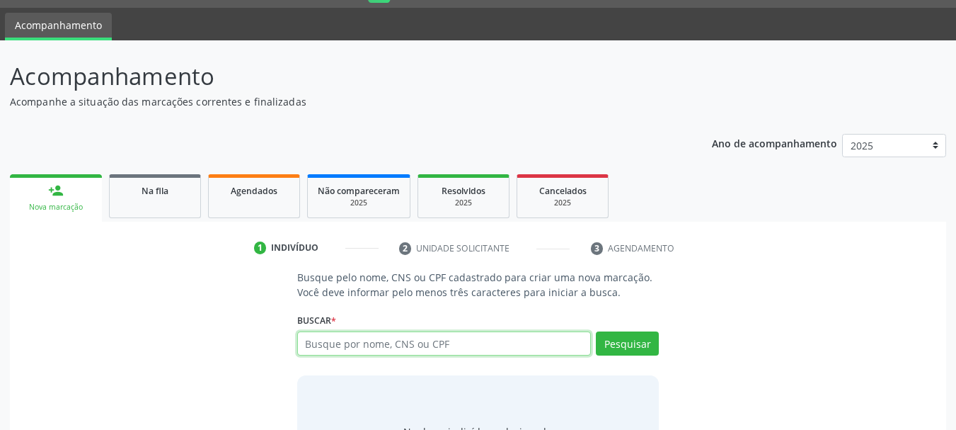
click at [318, 344] on input "text" at bounding box center [444, 343] width 295 height 24
type input "[PERSON_NAME]"
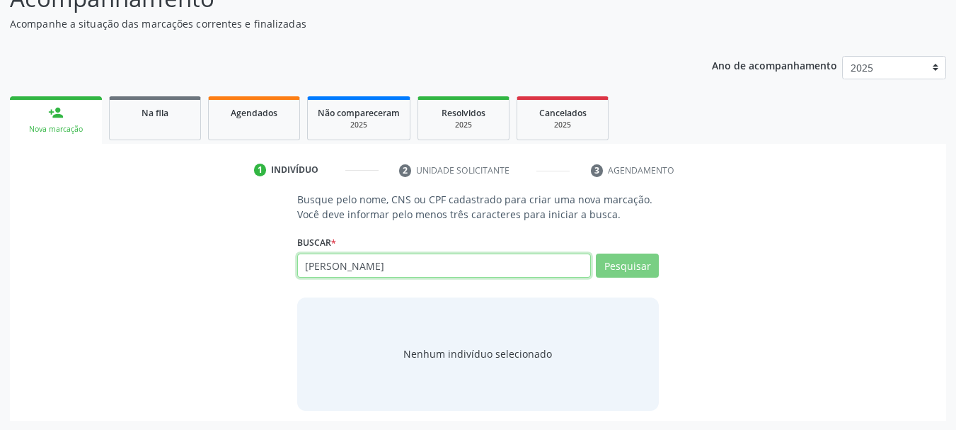
scroll to position [116, 0]
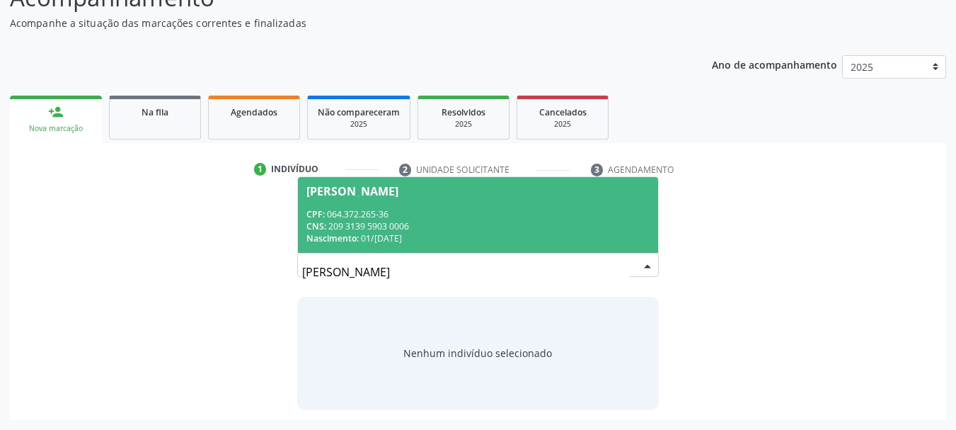
click at [383, 244] on div "Nascimento: 0[DATE]" at bounding box center [479, 238] width 344 height 12
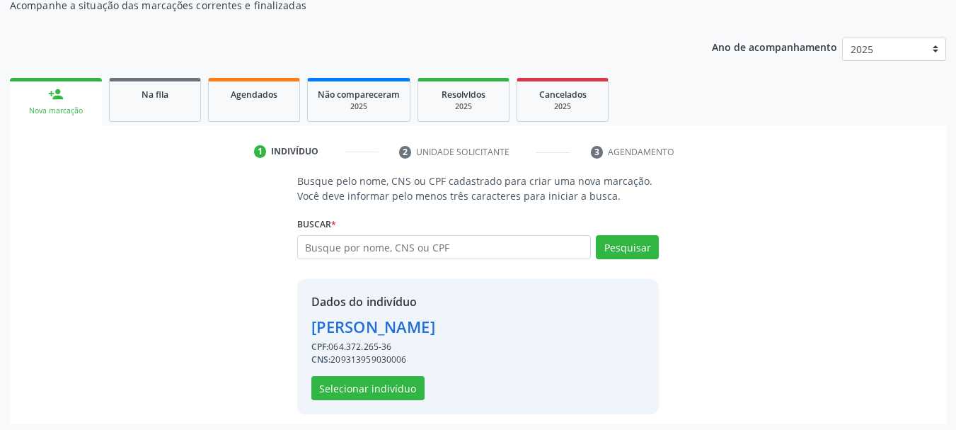
scroll to position [138, 0]
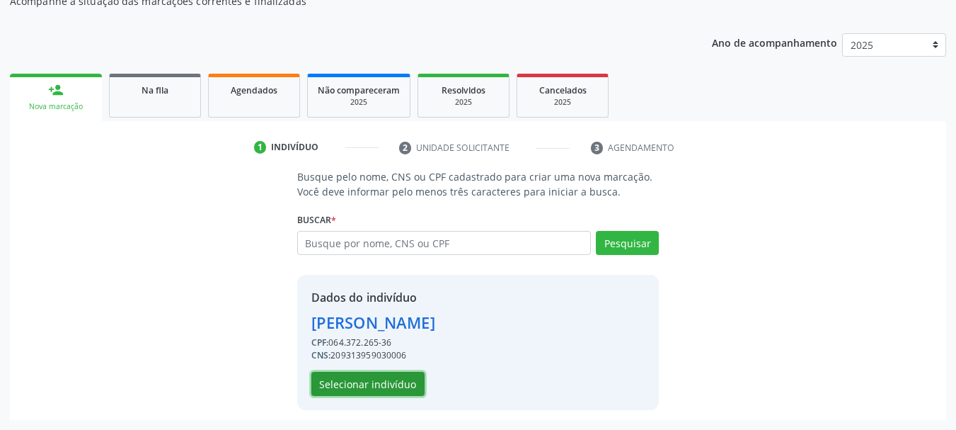
click at [389, 387] on button "Selecionar indivíduo" at bounding box center [367, 384] width 113 height 24
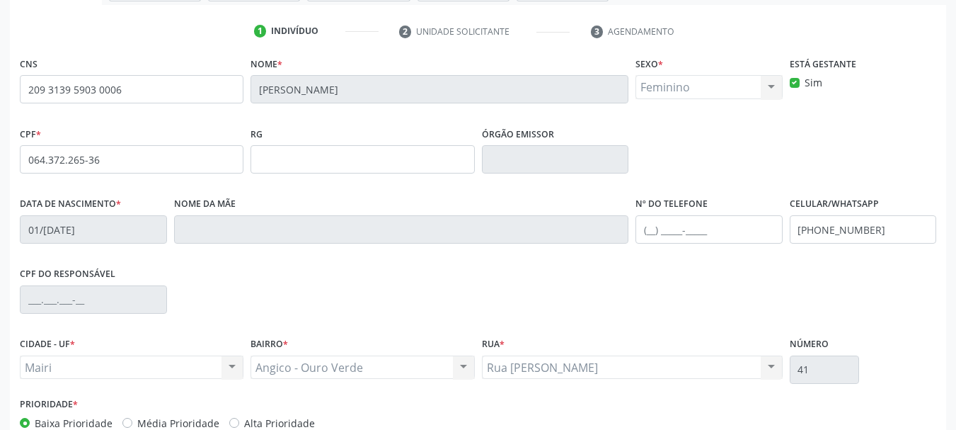
scroll to position [338, 0]
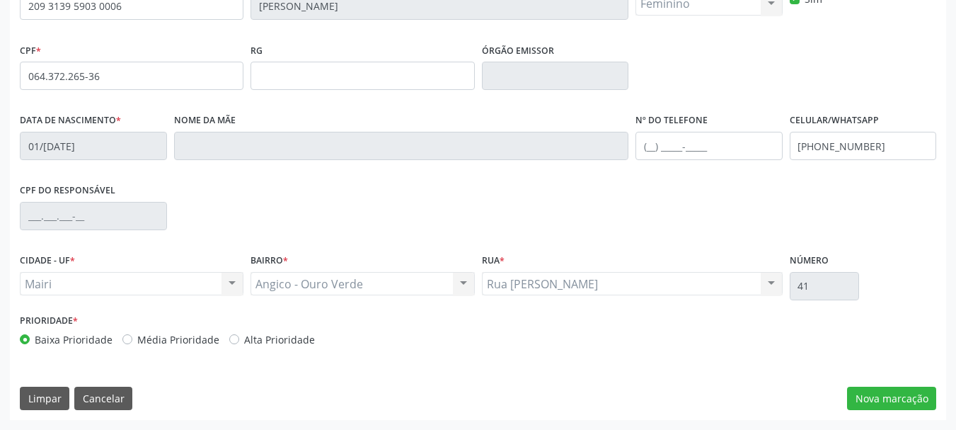
click at [244, 336] on label "Alta Prioridade" at bounding box center [279, 339] width 71 height 15
click at [234, 336] on input "Alta Prioridade" at bounding box center [234, 338] width 10 height 13
radio input "true"
click at [850, 396] on button "Nova marcação" at bounding box center [891, 399] width 89 height 24
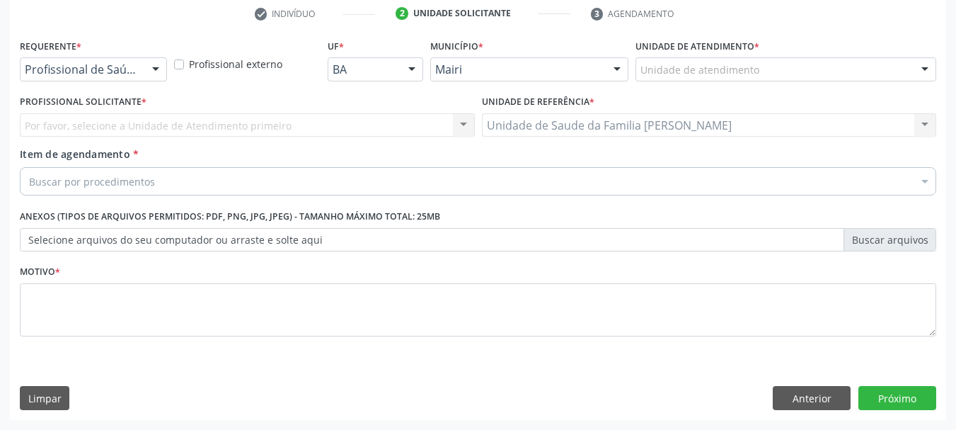
scroll to position [272, 0]
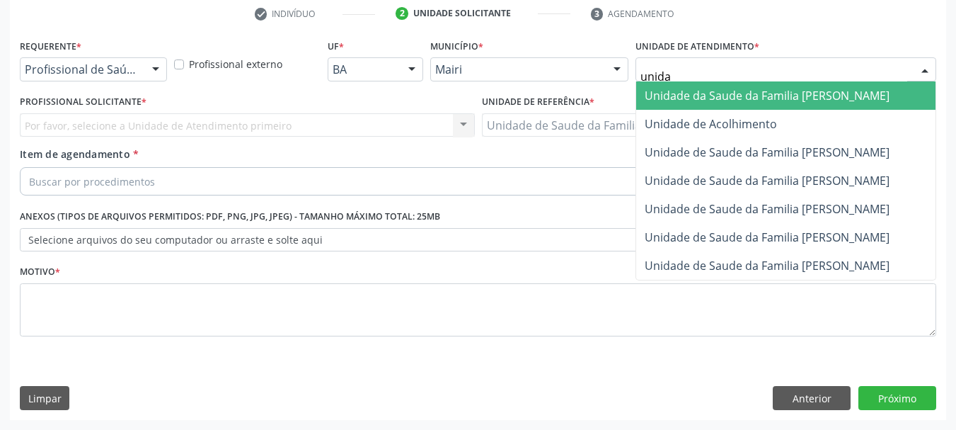
type input "unidad"
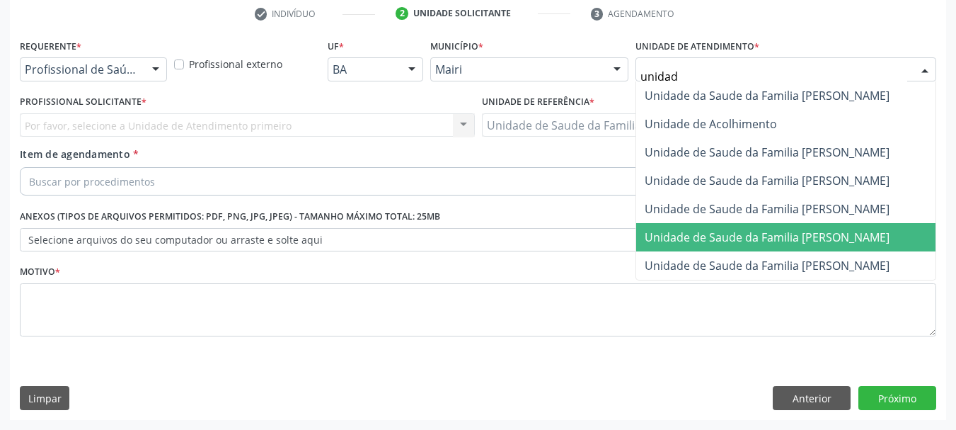
click at [733, 239] on span "Unidade de Saude da Familia [PERSON_NAME]" at bounding box center [767, 237] width 245 height 16
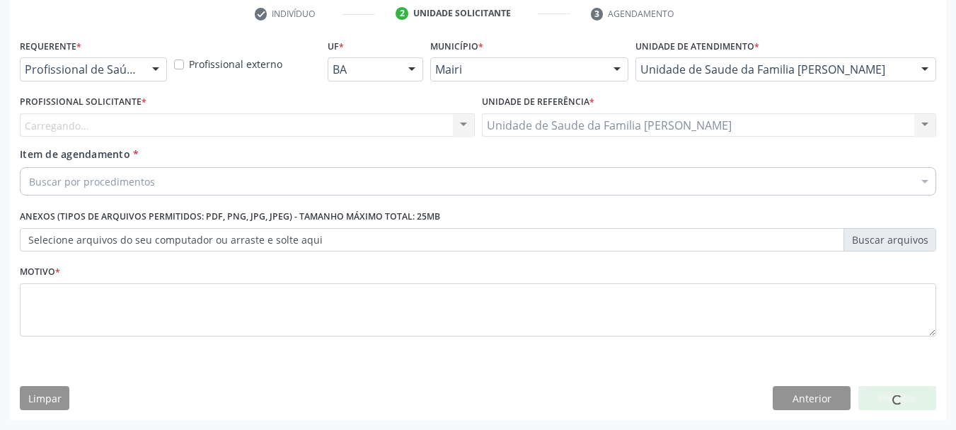
click at [90, 124] on div "Carregando... Nenhum resultado encontrado para: " " Não há nenhuma opção para s…" at bounding box center [247, 125] width 455 height 24
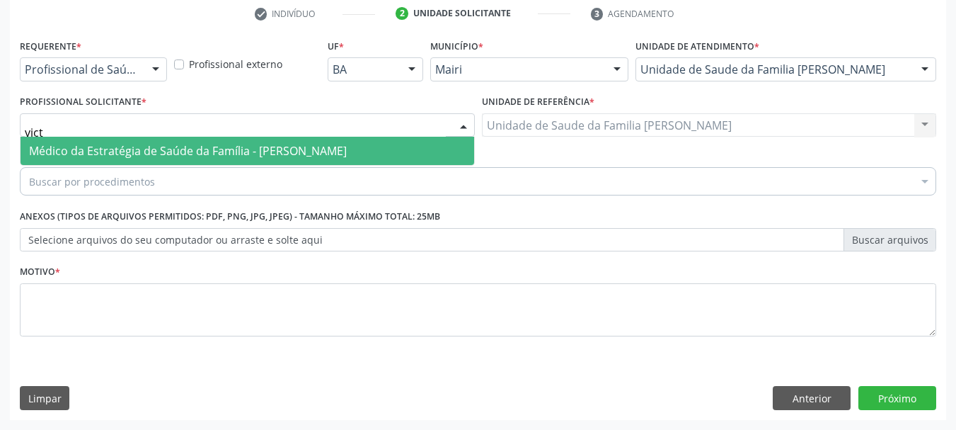
type input "victo"
click at [117, 151] on span "Médico da Estratégia de Saúde da Família - [PERSON_NAME]" at bounding box center [188, 151] width 318 height 16
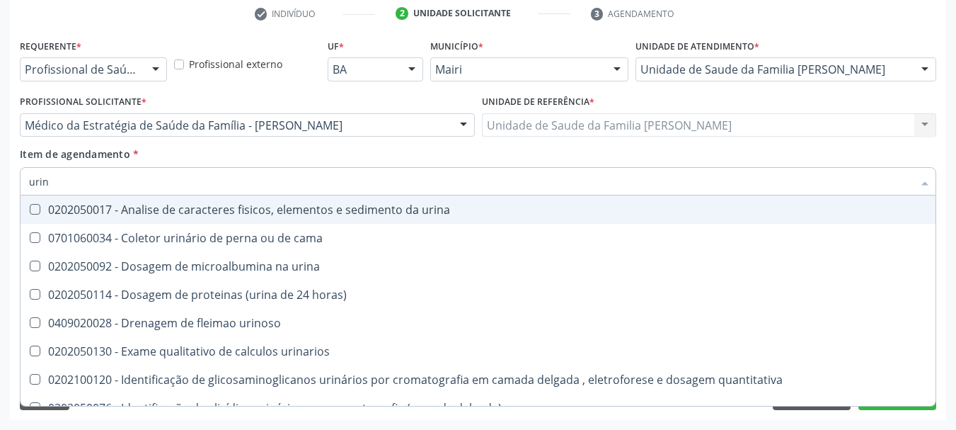
type input "urina"
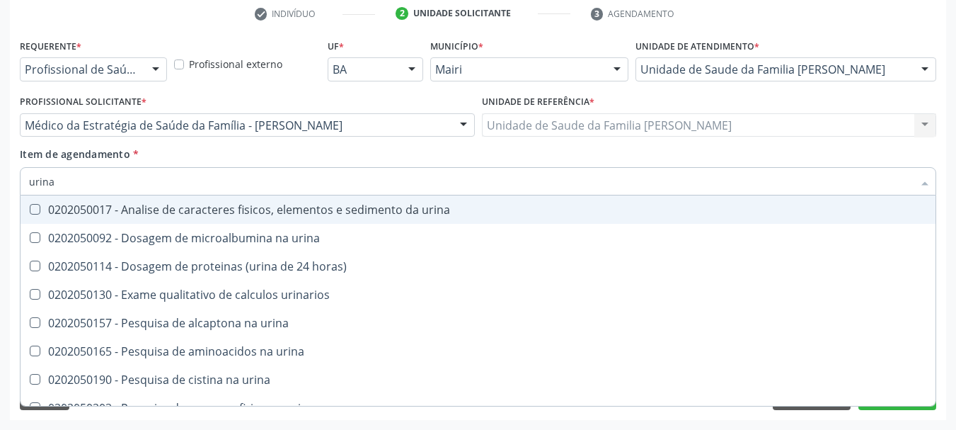
click at [115, 210] on div "0202050017 - Analise de caracteres fisicos, elementos e sedimento da urina" at bounding box center [478, 209] width 898 height 11
checkbox urina "true"
drag, startPoint x: 52, startPoint y: 183, endPoint x: 0, endPoint y: 183, distance: 52.4
click at [0, 183] on div "Acompanhamento Acompanhe a situação das marcações correntes e finalizadas Relat…" at bounding box center [478, 118] width 956 height 624
type input "cu"
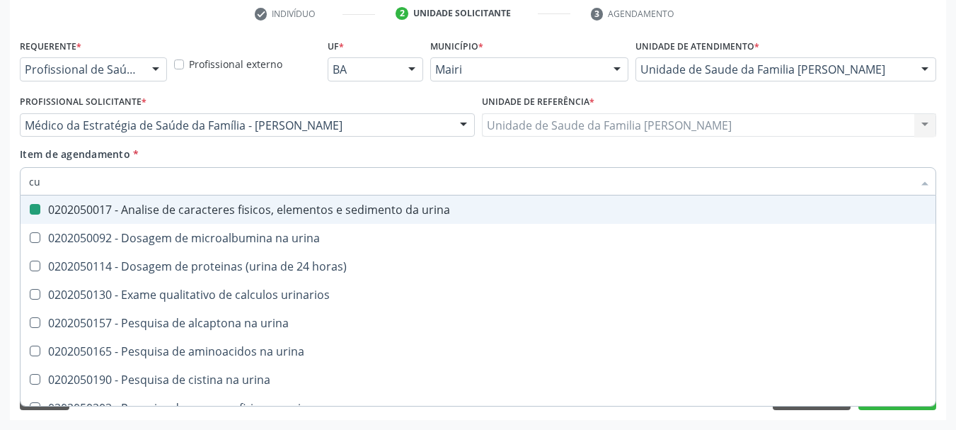
checkbox urina "false"
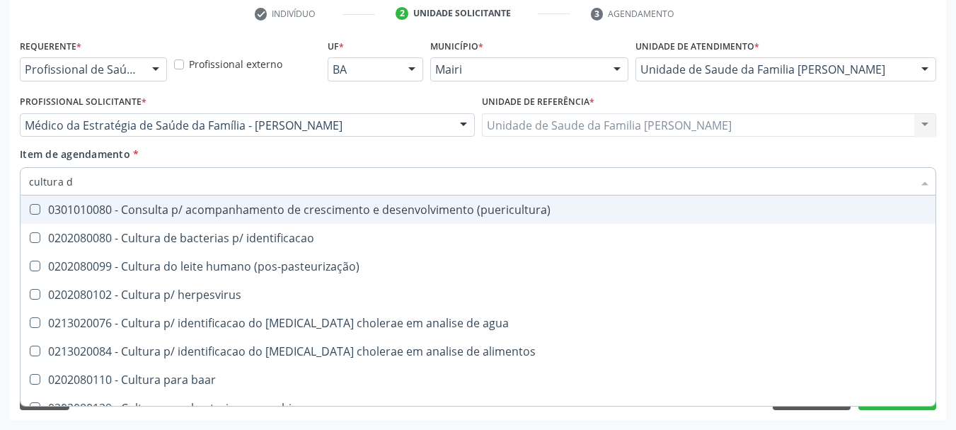
type input "cultura de"
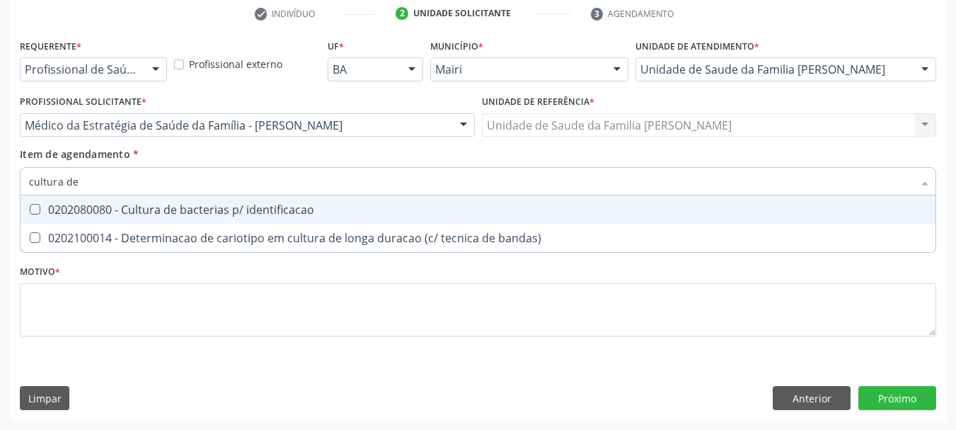
click at [99, 200] on span "0202080080 - Cultura de bacterias p/ identificacao" at bounding box center [478, 209] width 915 height 28
checkbox identificacao "true"
drag, startPoint x: 93, startPoint y: 181, endPoint x: 0, endPoint y: 181, distance: 92.7
click at [0, 181] on div "Acompanhamento Acompanhe a situação das marcações correntes e finalizadas Relat…" at bounding box center [478, 118] width 956 height 624
type input "he"
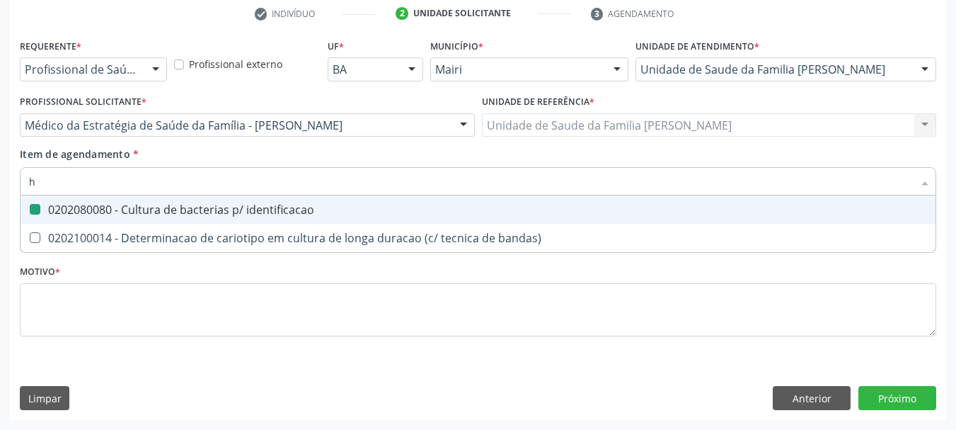
checkbox identificacao "false"
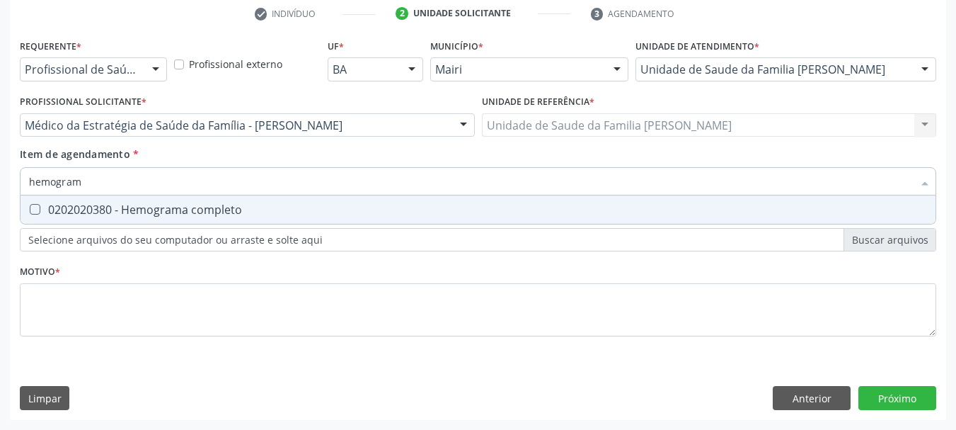
type input "hemograma"
click at [62, 204] on div "0202020380 - Hemograma completo" at bounding box center [478, 209] width 898 height 11
checkbox completo "true"
drag, startPoint x: 114, startPoint y: 178, endPoint x: 0, endPoint y: 183, distance: 114.1
click at [0, 183] on div "Acompanhamento Acompanhe a situação das marcações correntes e finalizadas Relat…" at bounding box center [478, 118] width 956 height 624
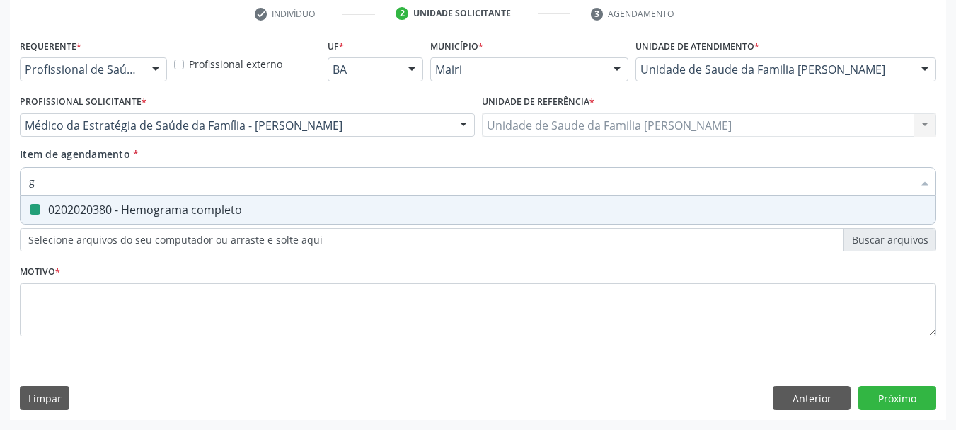
type input "gl"
checkbox completo "false"
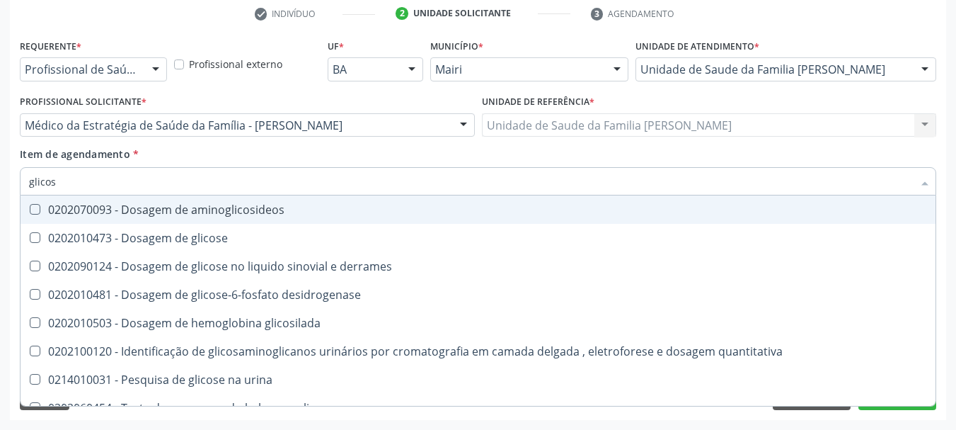
type input "glicose"
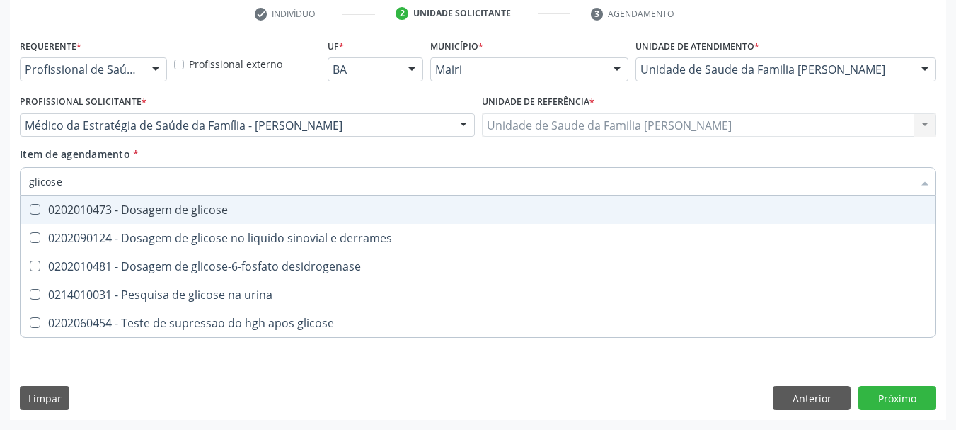
click at [79, 201] on span "0202010473 - Dosagem de glicose" at bounding box center [478, 209] width 915 height 28
checkbox glicose "true"
drag, startPoint x: 79, startPoint y: 180, endPoint x: 0, endPoint y: 181, distance: 78.6
click at [0, 181] on div "Acompanhamento Acompanhe a situação das marcações correntes e finalizadas Relat…" at bounding box center [478, 118] width 956 height 624
type input "gl"
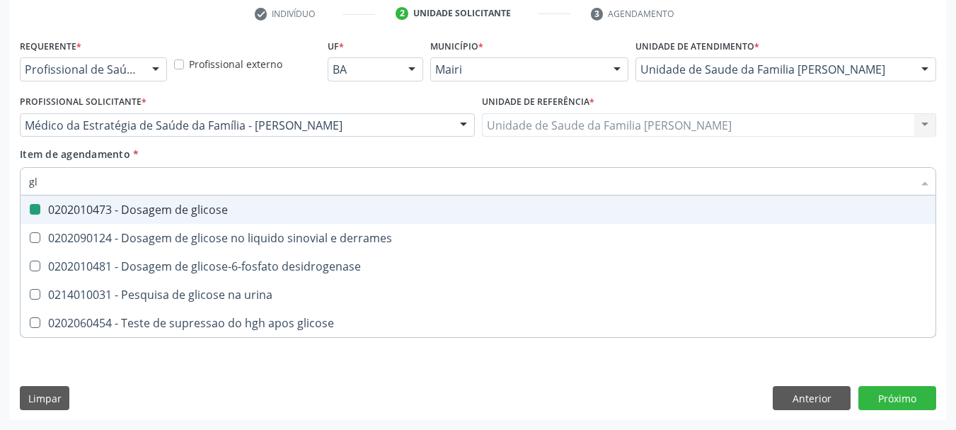
checkbox glicose "false"
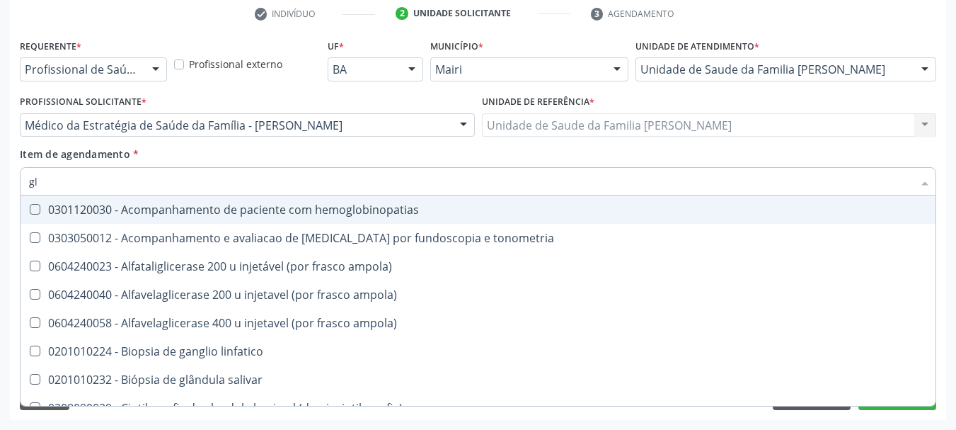
type input "gli"
checkbox campimetria\) "true"
type input "glic"
checkbox glenoidal "true"
checkbox campimetria\) "false"
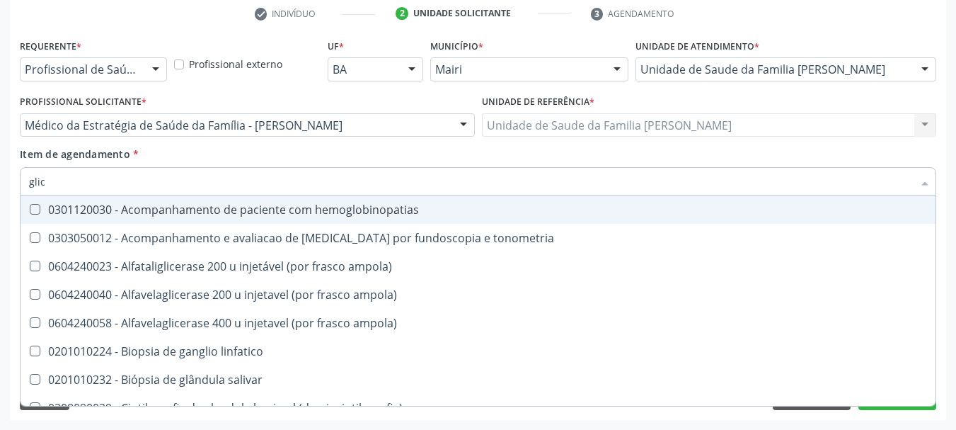
type input "glico"
checkbox ampola\) "true"
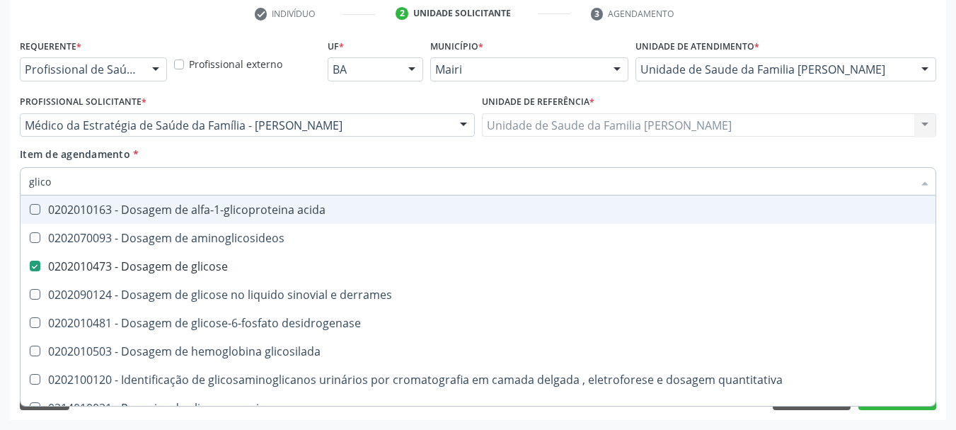
type input "glicos"
checkbox aminoglicosideos "true"
type input "glicosi"
checkbox aminoglicosideos "false"
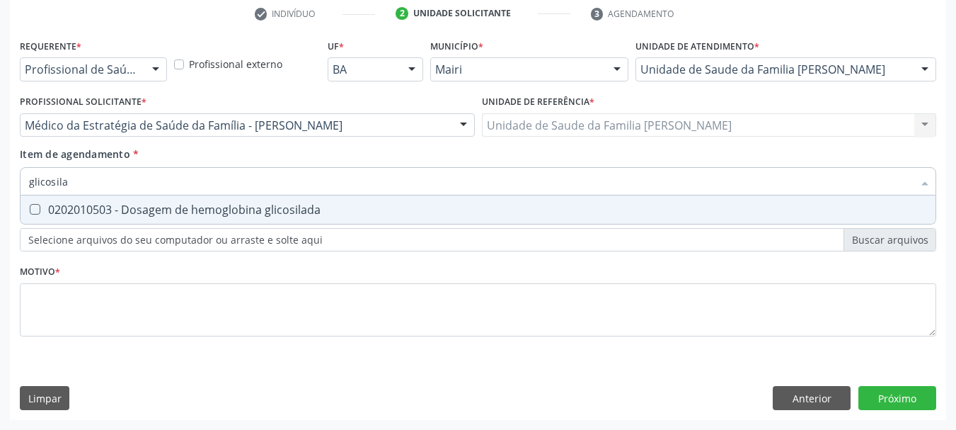
type input "glicosilad"
click at [32, 211] on glicosilada at bounding box center [35, 209] width 11 height 11
click at [30, 211] on glicosilada "checkbox" at bounding box center [25, 209] width 9 height 9
checkbox glicosilada "true"
drag, startPoint x: 76, startPoint y: 188, endPoint x: 0, endPoint y: 189, distance: 76.5
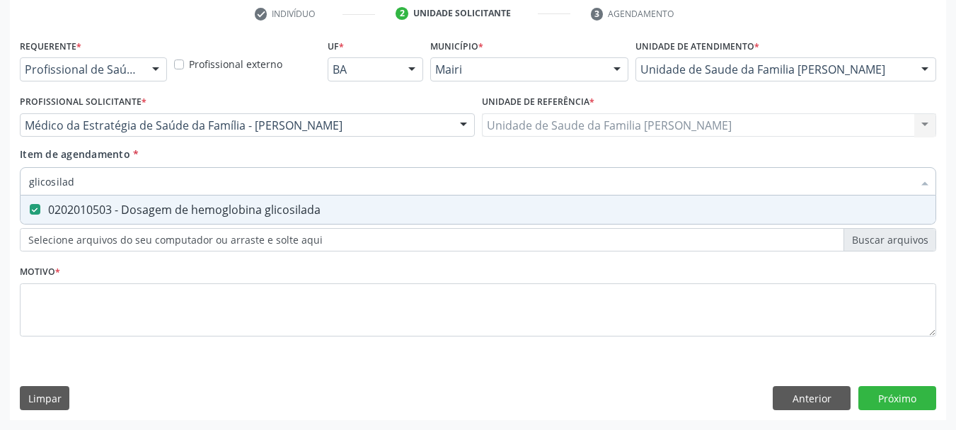
click at [0, 189] on div "Acompanhamento Acompanhe a situação das marcações correntes e finalizadas Relat…" at bounding box center [478, 118] width 956 height 624
type input "s"
checkbox glicosilada "false"
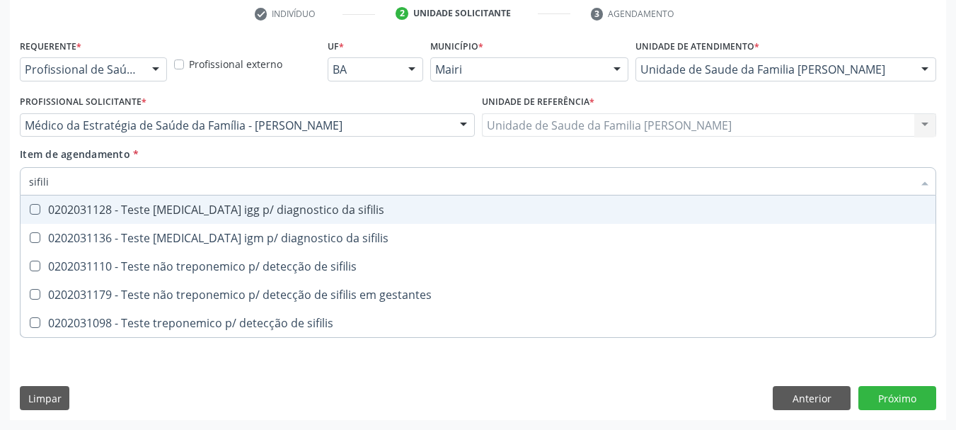
type input "sifilis"
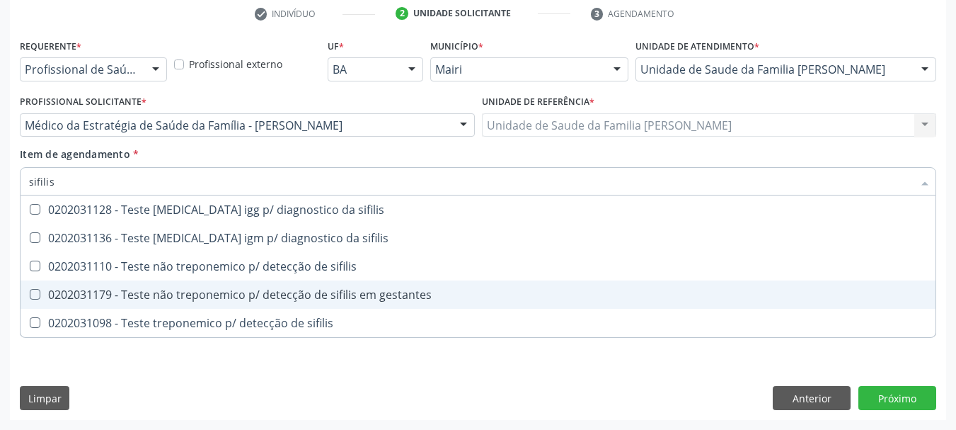
click at [132, 296] on div "0202031179 - Teste não treponemico p/ detecção de sifilis em gestantes" at bounding box center [478, 294] width 898 height 11
checkbox gestantes "true"
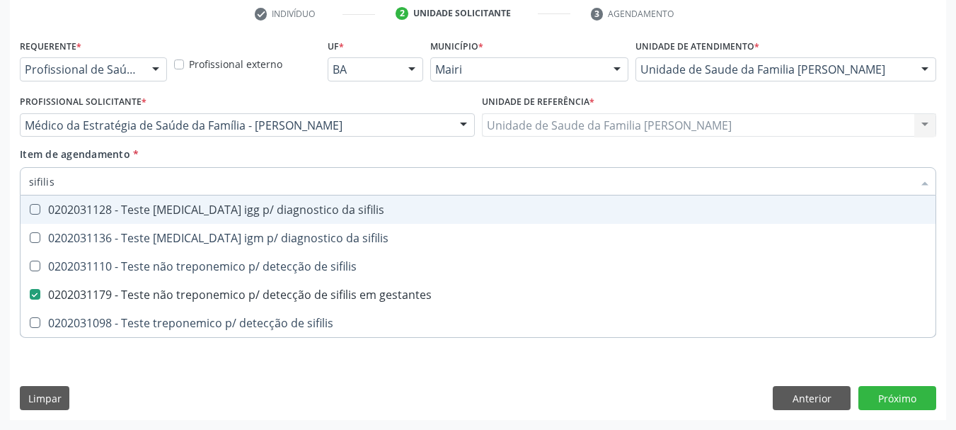
drag, startPoint x: 81, startPoint y: 183, endPoint x: 0, endPoint y: 190, distance: 81.8
click at [0, 190] on div "Acompanhamento Acompanhe a situação das marcações correntes e finalizadas Relat…" at bounding box center [478, 118] width 956 height 624
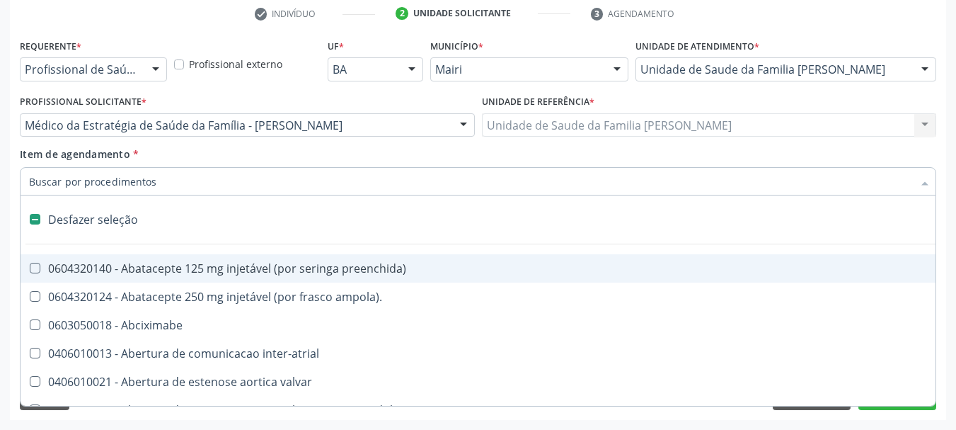
checkbox inter-atrial "false"
click at [8, 198] on div "Acompanhamento Acompanhe a situação das marcações correntes e finalizadas Relat…" at bounding box center [478, 118] width 956 height 624
checkbox ampola\)\ "true"
checkbox Abciximabe "true"
checkbox inter-atrial "true"
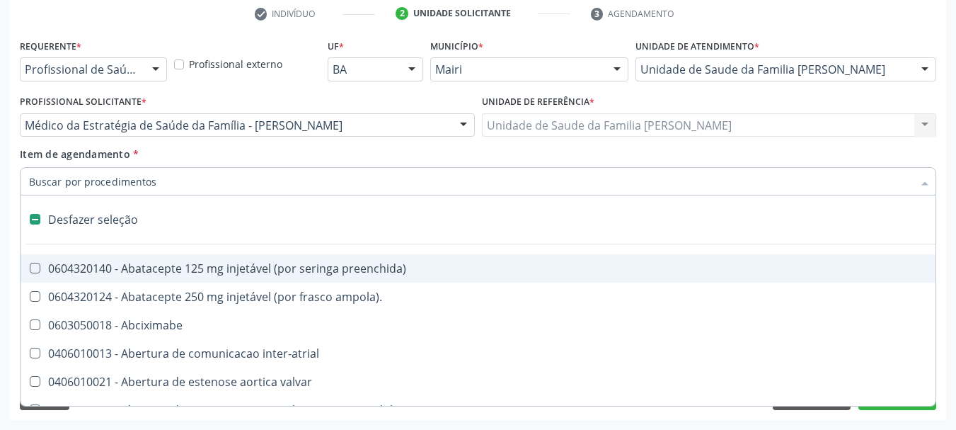
checkbox valvar "true"
checkbox adolescente\) "true"
checkbox valvar "true"
checkbox urina "false"
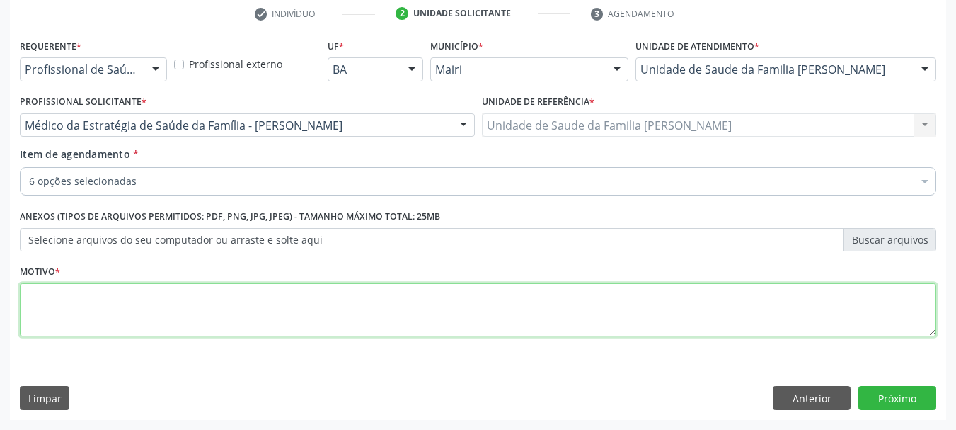
click at [75, 292] on textarea at bounding box center [478, 310] width 917 height 54
type textarea "Pré-[DATE] / 2º trimestre / Prioritário PNAR"
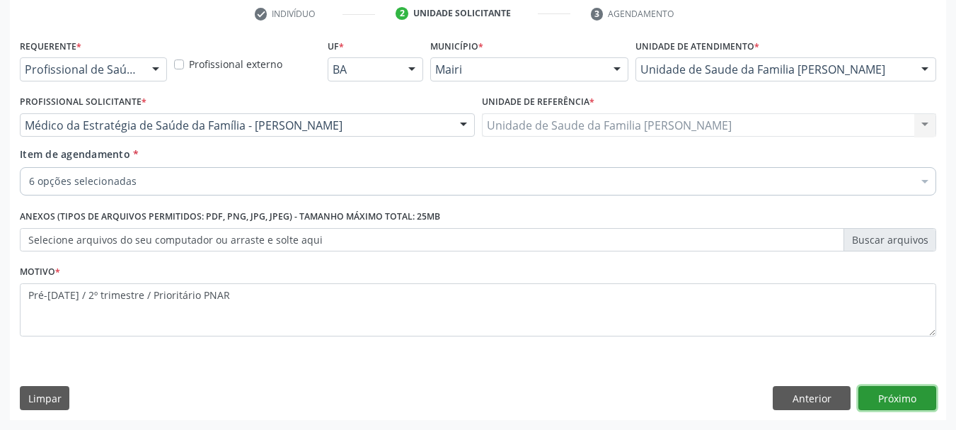
click at [908, 388] on button "Próximo" at bounding box center [898, 398] width 78 height 24
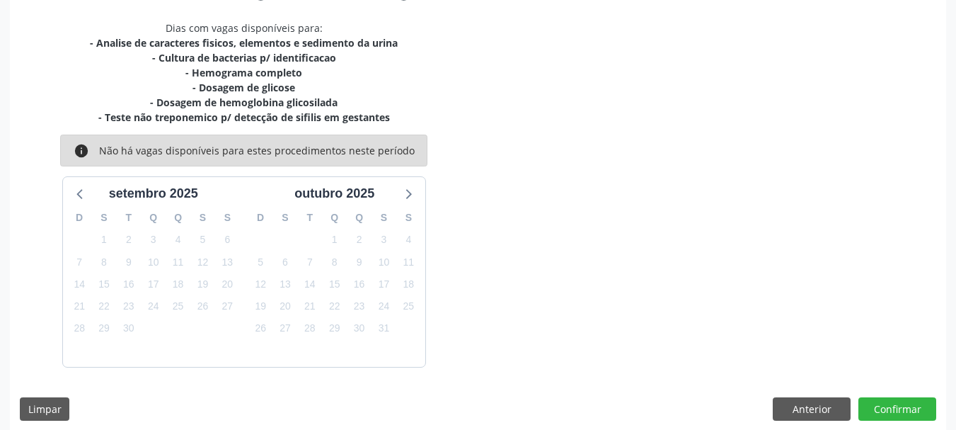
scroll to position [302, 0]
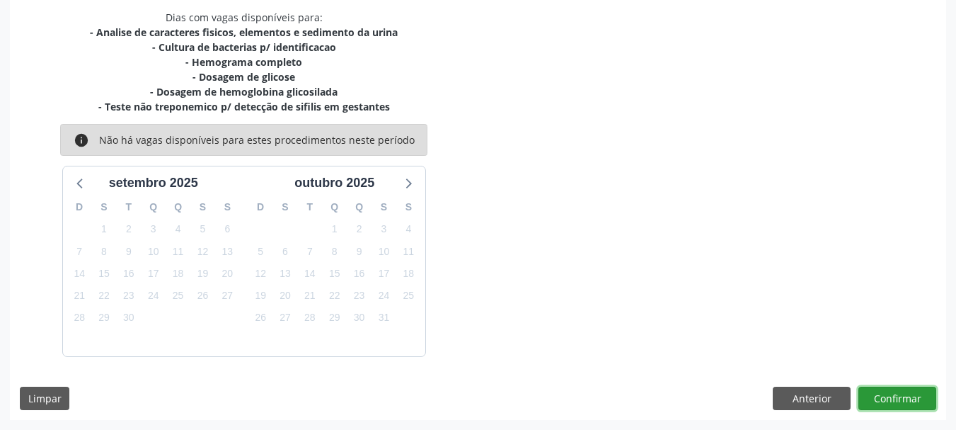
click at [895, 403] on button "Confirmar" at bounding box center [898, 399] width 78 height 24
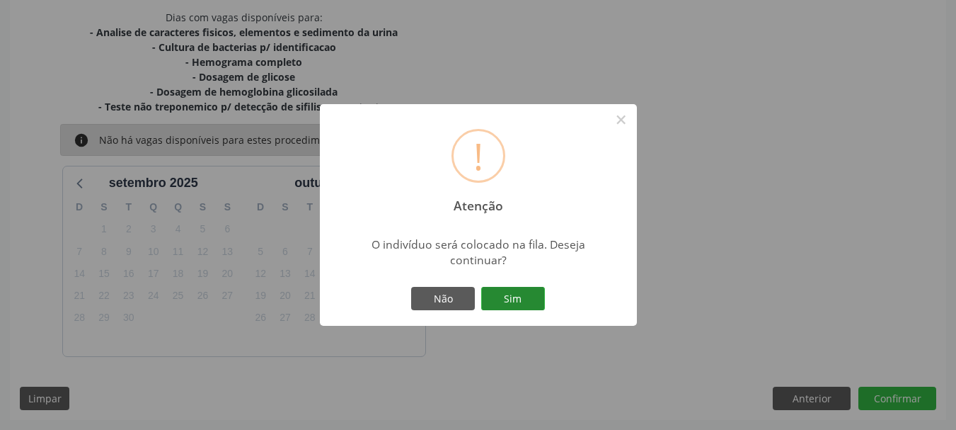
click at [517, 304] on button "Sim" at bounding box center [513, 299] width 64 height 24
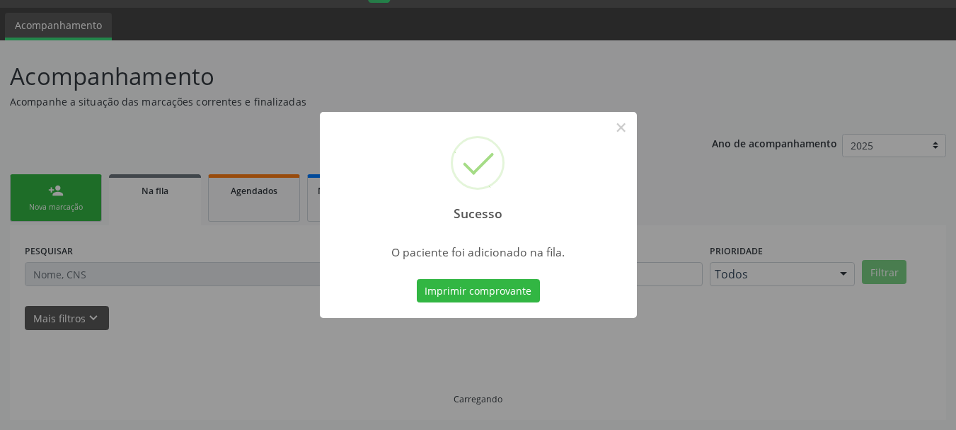
scroll to position [38, 0]
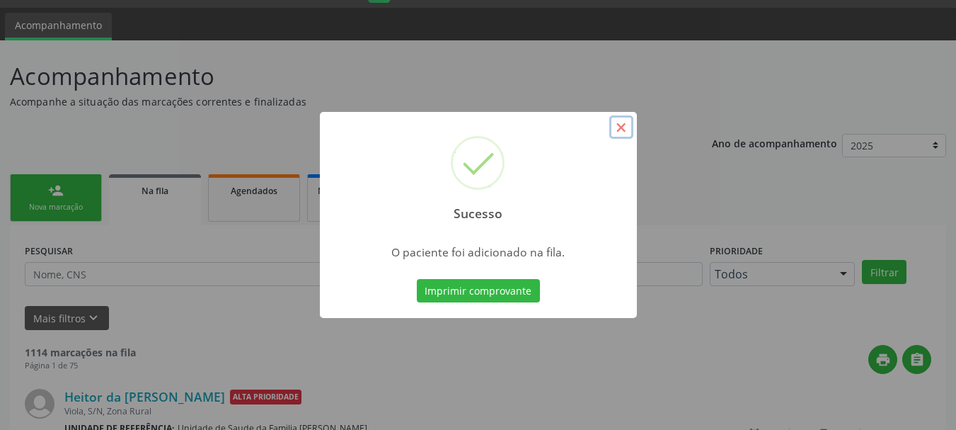
click at [626, 130] on button "×" at bounding box center [622, 127] width 24 height 24
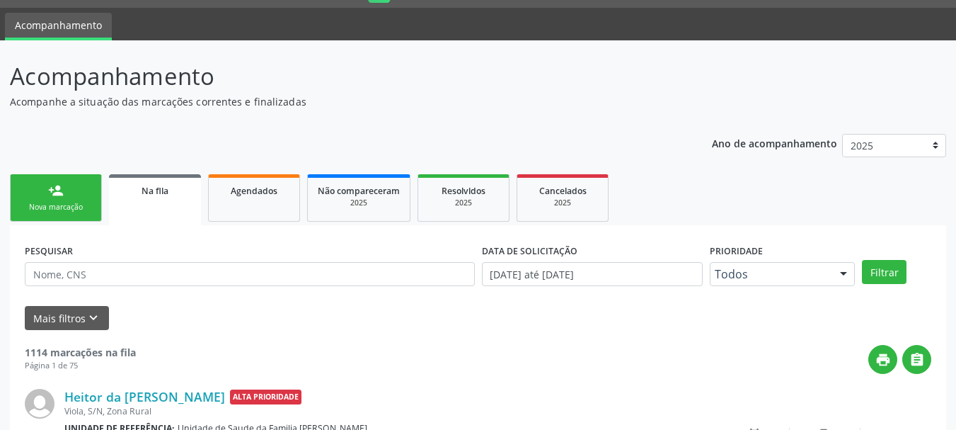
click at [42, 198] on link "person_add Nova marcação" at bounding box center [56, 197] width 92 height 47
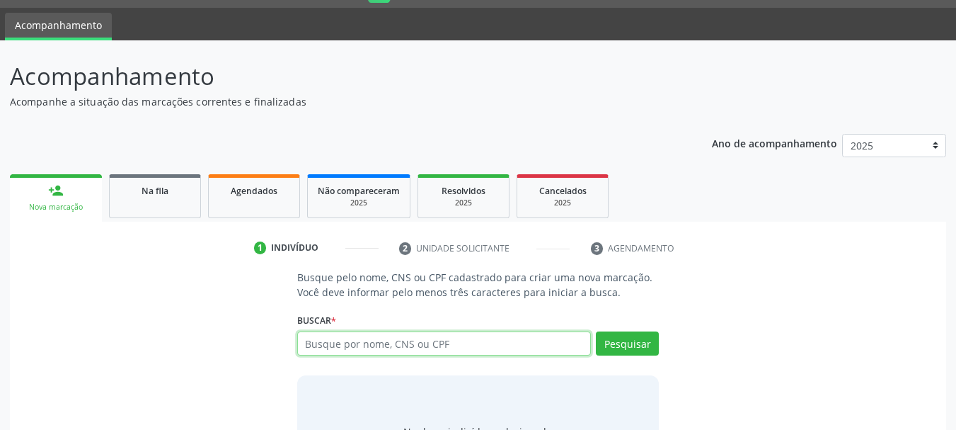
click at [326, 350] on input "text" at bounding box center [444, 343] width 295 height 24
type input "[PERSON_NAME]"
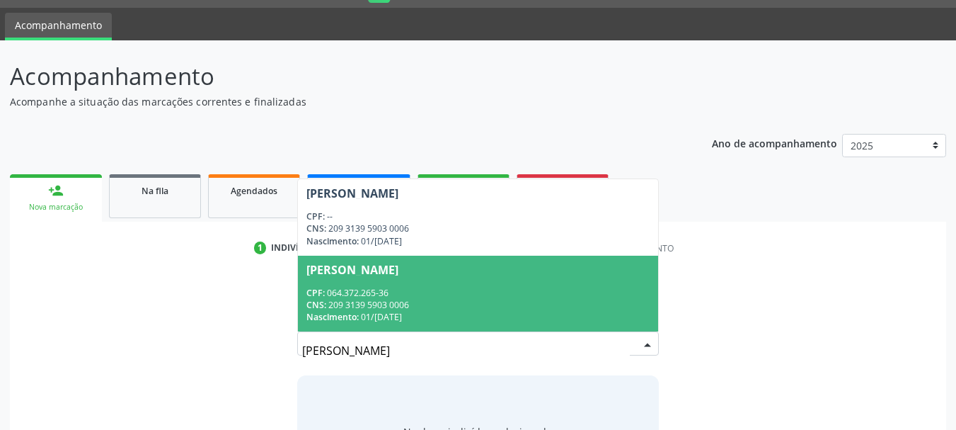
click at [397, 316] on div "Nascimento: 0[DATE]" at bounding box center [479, 317] width 344 height 12
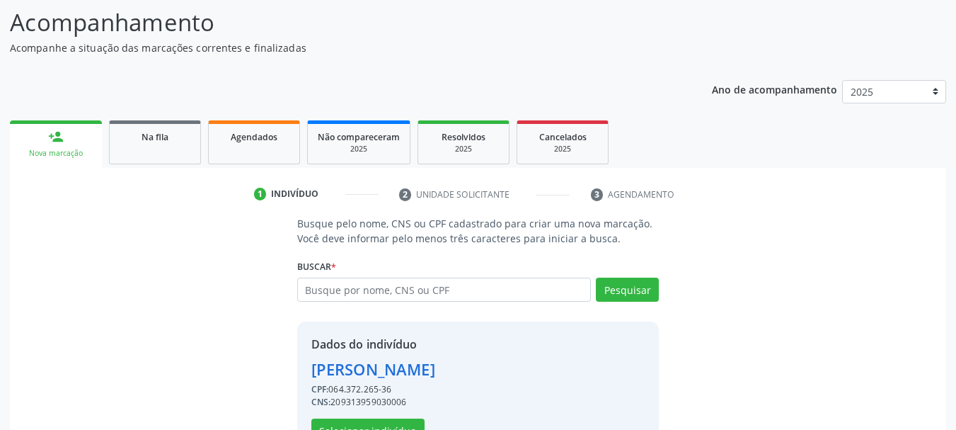
scroll to position [138, 0]
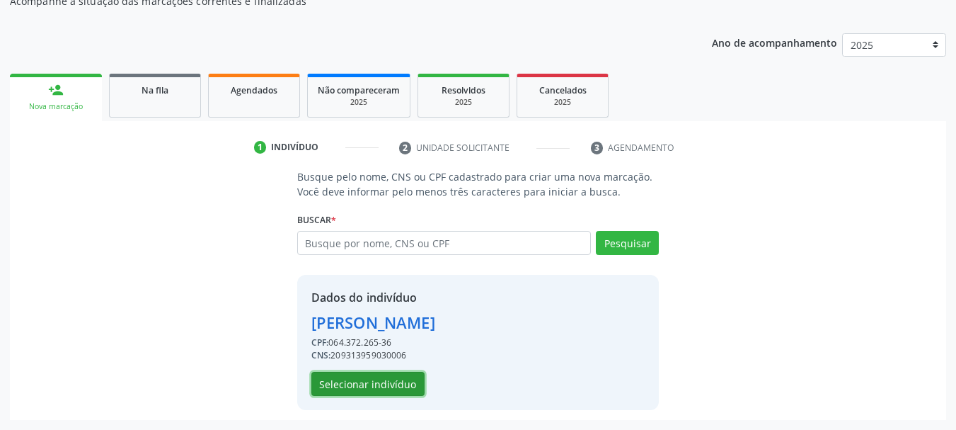
click at [375, 382] on button "Selecionar indivíduo" at bounding box center [367, 384] width 113 height 24
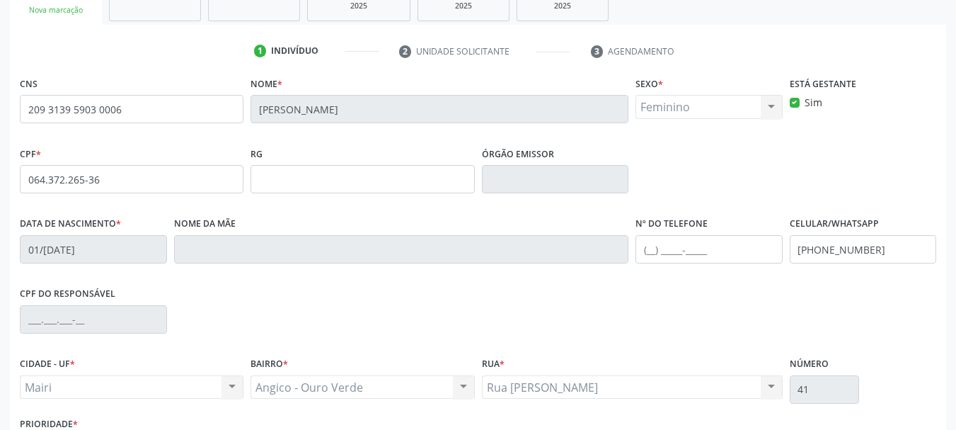
scroll to position [338, 0]
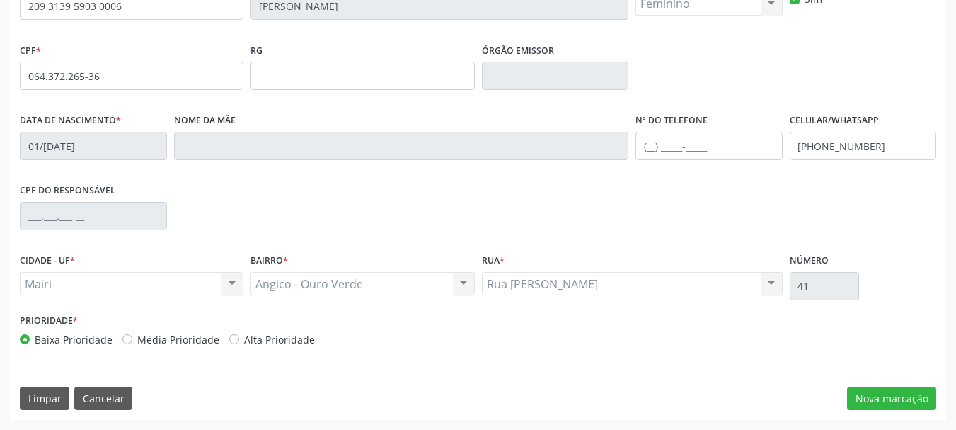
click at [244, 341] on label "Alta Prioridade" at bounding box center [279, 339] width 71 height 15
click at [229, 341] on input "Alta Prioridade" at bounding box center [234, 338] width 10 height 13
radio input "true"
click at [881, 390] on button "Nova marcação" at bounding box center [891, 399] width 89 height 24
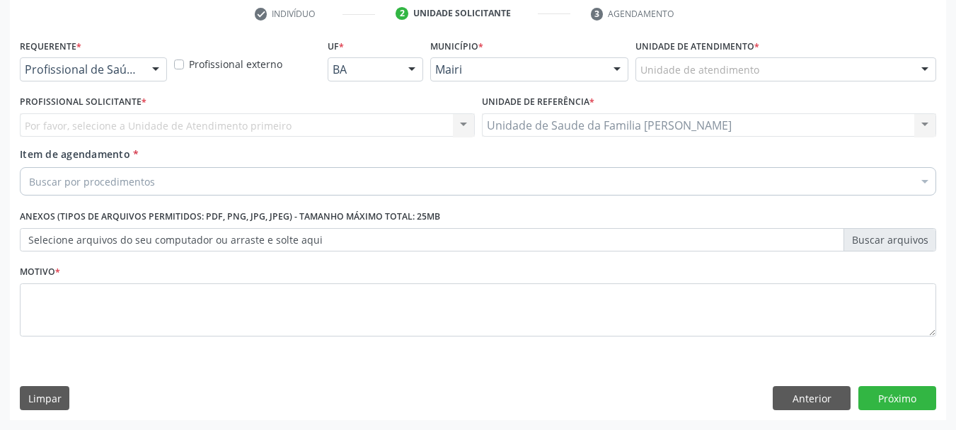
scroll to position [272, 0]
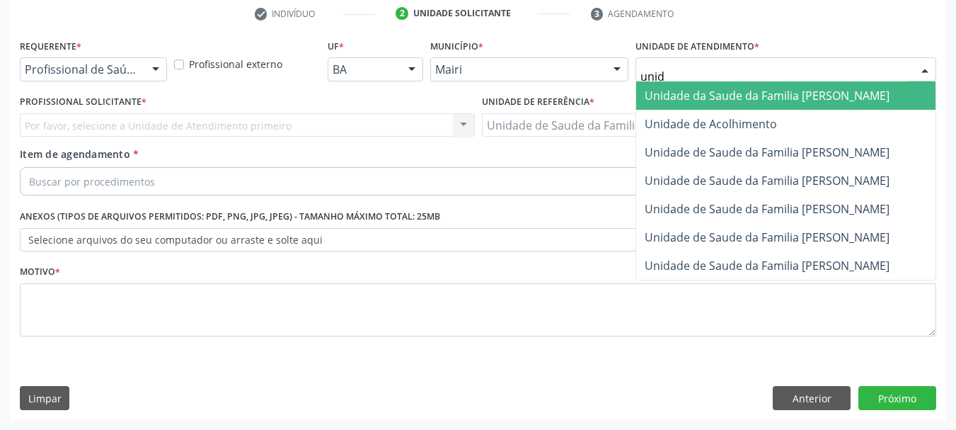
type input "unida"
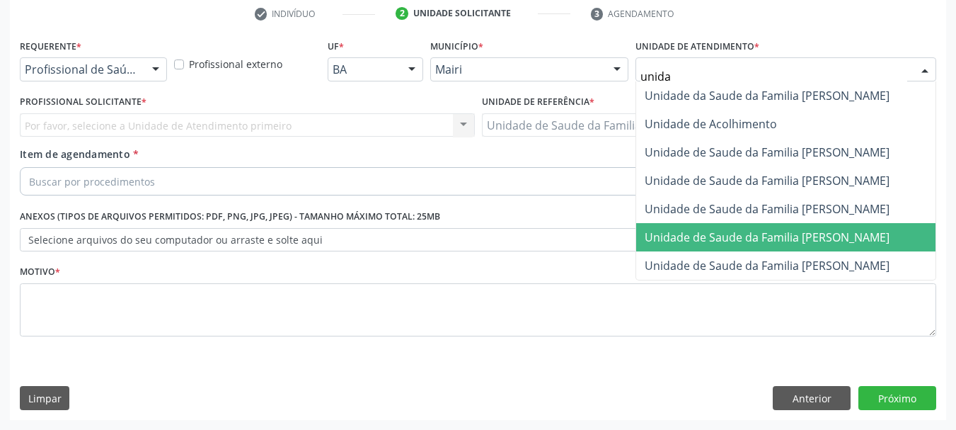
click at [738, 244] on span "Unidade de Saude da Familia [PERSON_NAME]" at bounding box center [767, 237] width 245 height 16
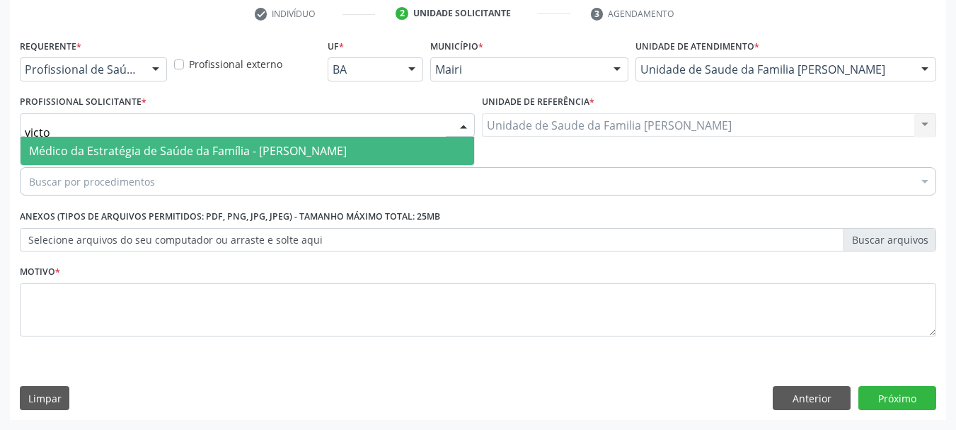
type input "victor"
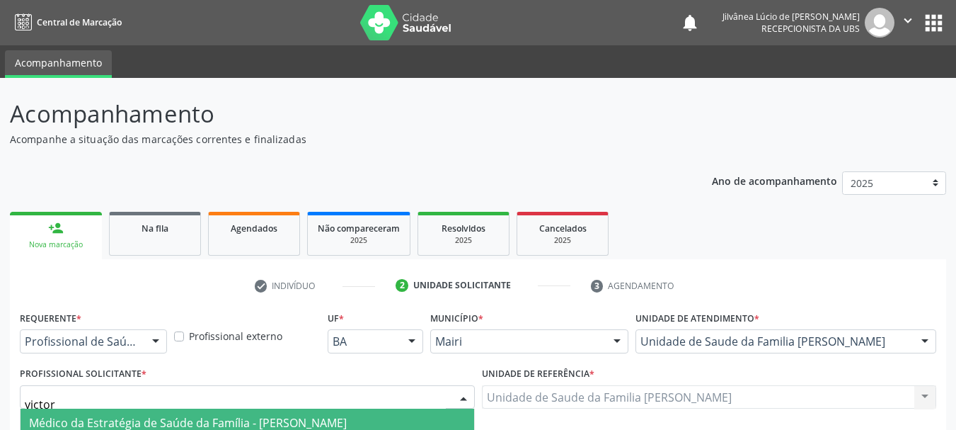
click at [103, 415] on span "Médico da Estratégia de Saúde da Família - [PERSON_NAME]" at bounding box center [188, 423] width 318 height 16
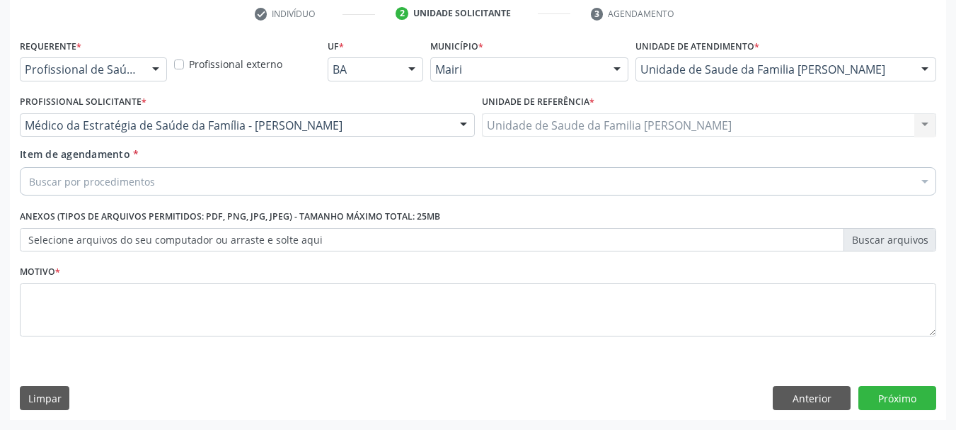
scroll to position [272, 0]
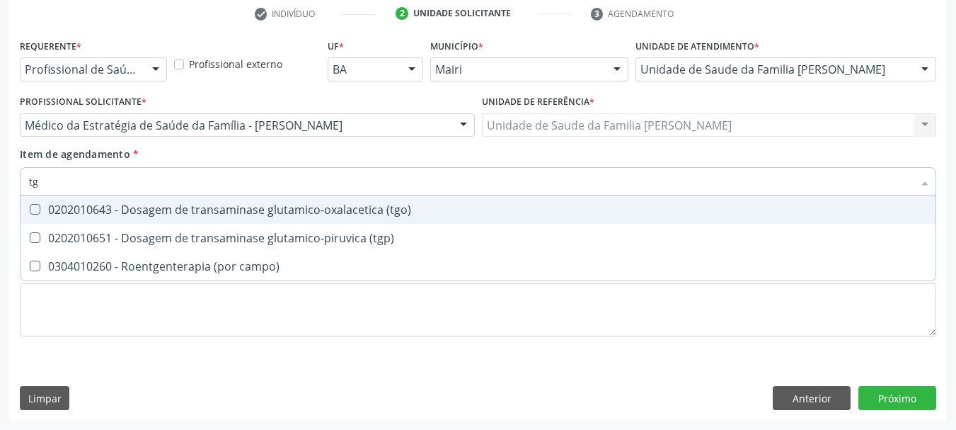
type input "t"
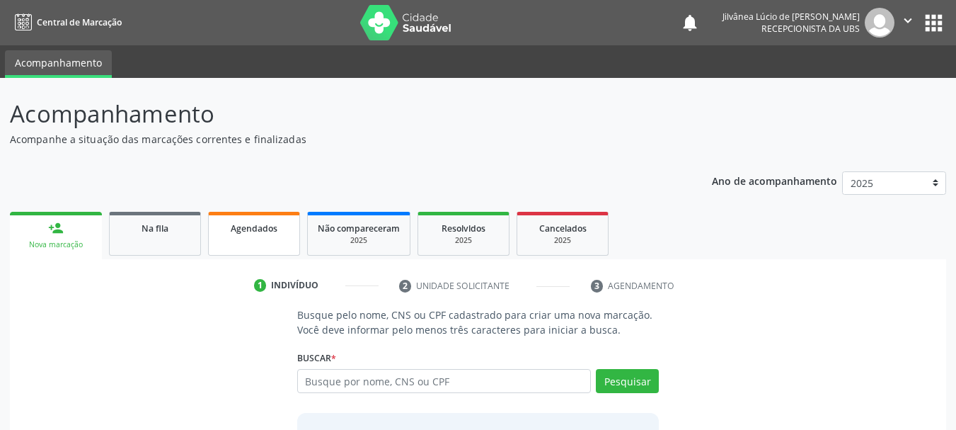
click at [227, 244] on link "Agendados" at bounding box center [254, 234] width 92 height 44
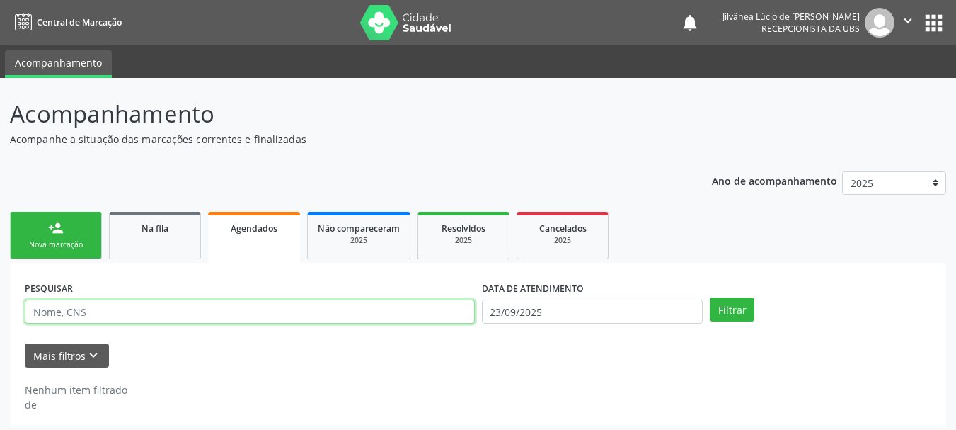
click at [155, 319] on input "text" at bounding box center [250, 311] width 450 height 24
